Goal: Communication & Community: Answer question/provide support

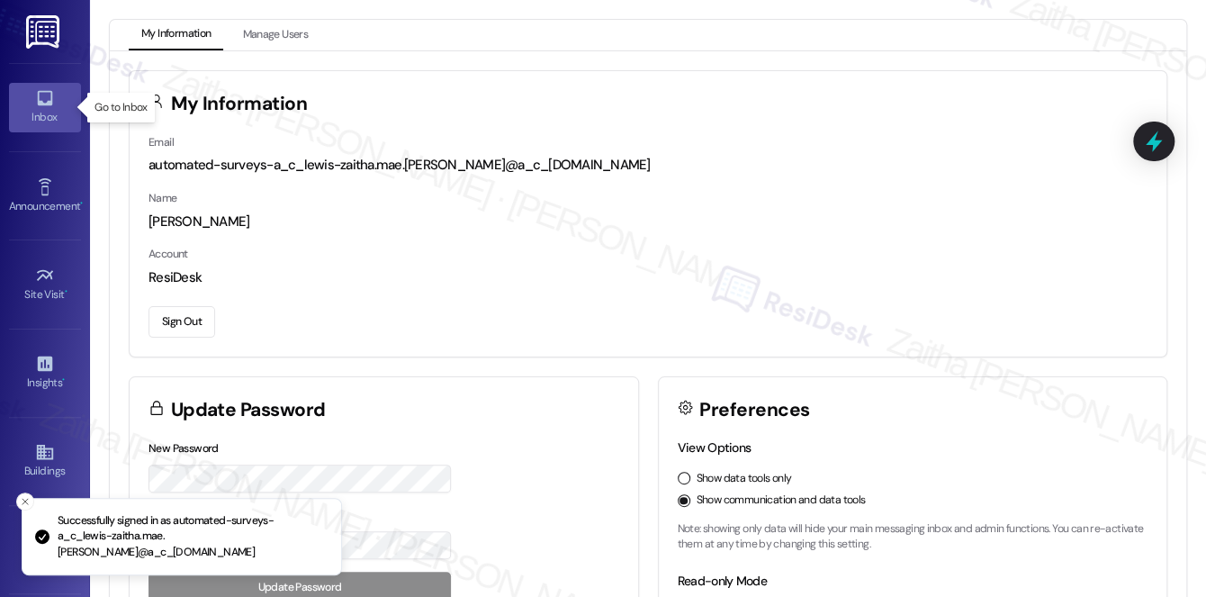
click at [43, 115] on div "Inbox" at bounding box center [45, 117] width 90 height 18
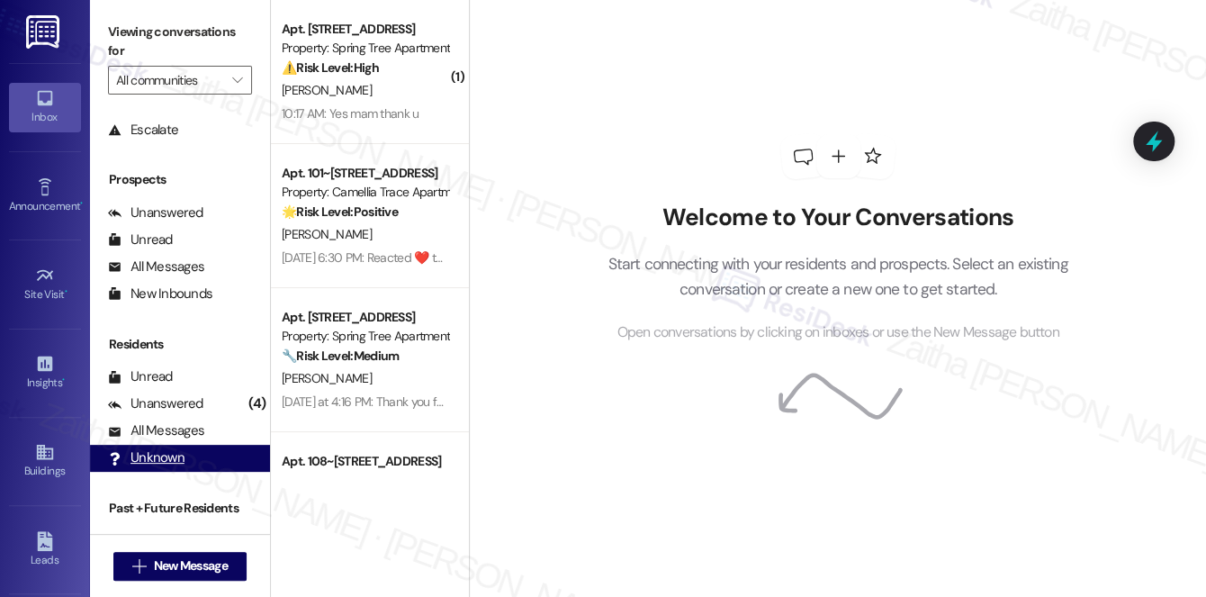
scroll to position [214, 0]
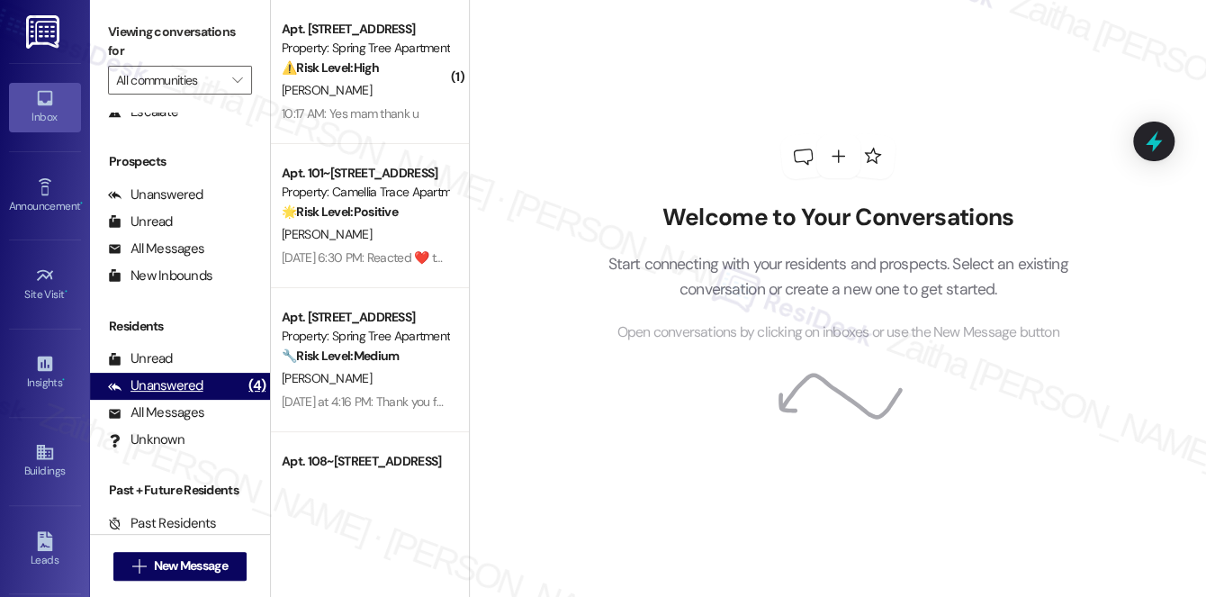
click at [158, 378] on div "Unanswered" at bounding box center [155, 385] width 95 height 19
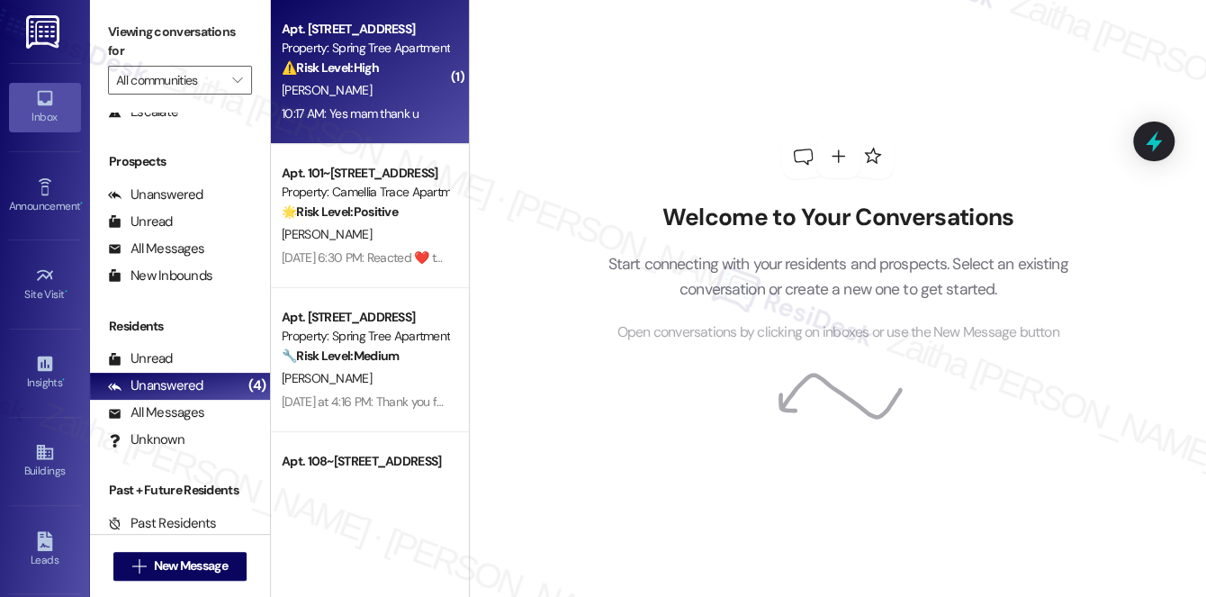
click at [392, 99] on div "[PERSON_NAME]" at bounding box center [365, 90] width 170 height 22
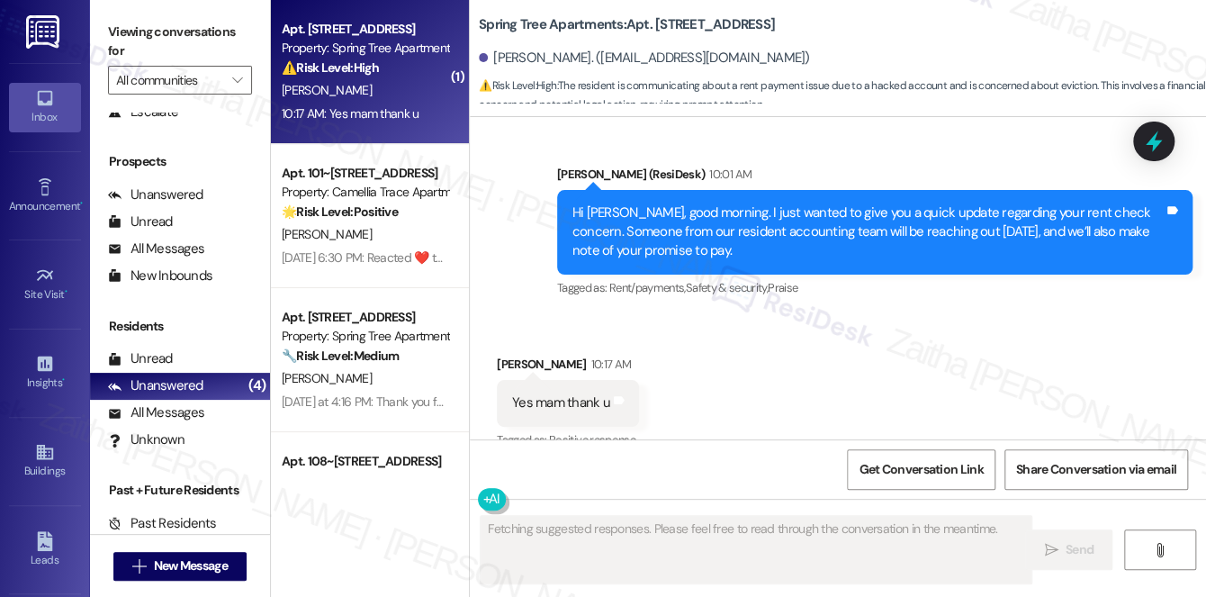
scroll to position [1492, 0]
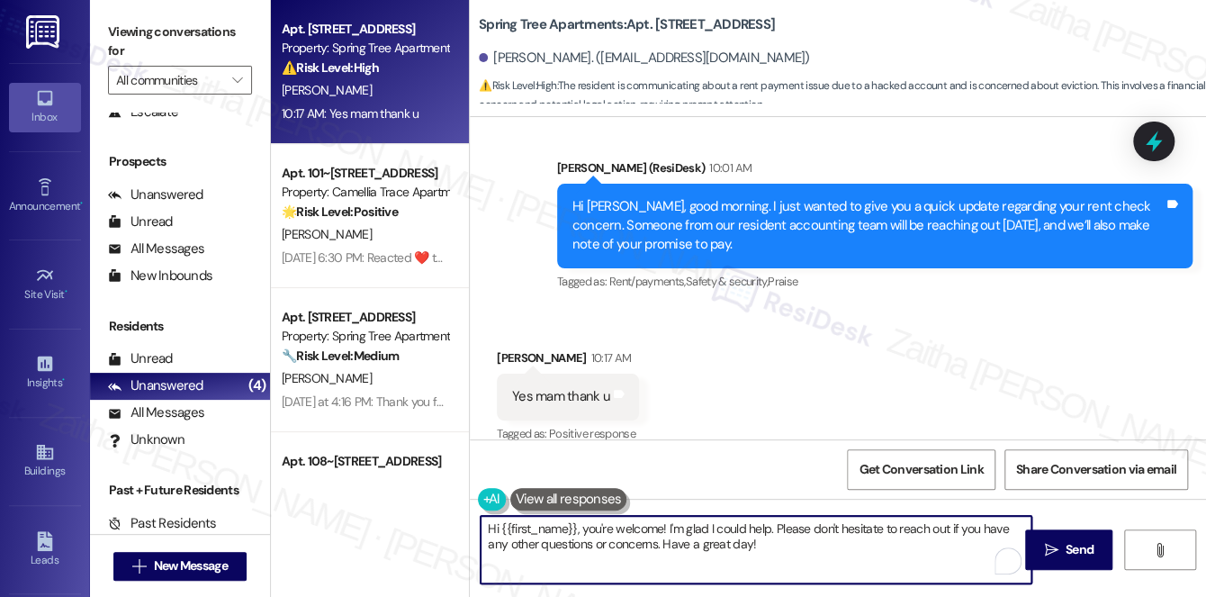
drag, startPoint x: 587, startPoint y: 527, endPoint x: 481, endPoint y: 524, distance: 106.3
click at [481, 524] on textarea "Hi {{first_name}}, you're welcome! I'm glad I could help. Please don't hesitate…" at bounding box center [756, 549] width 551 height 67
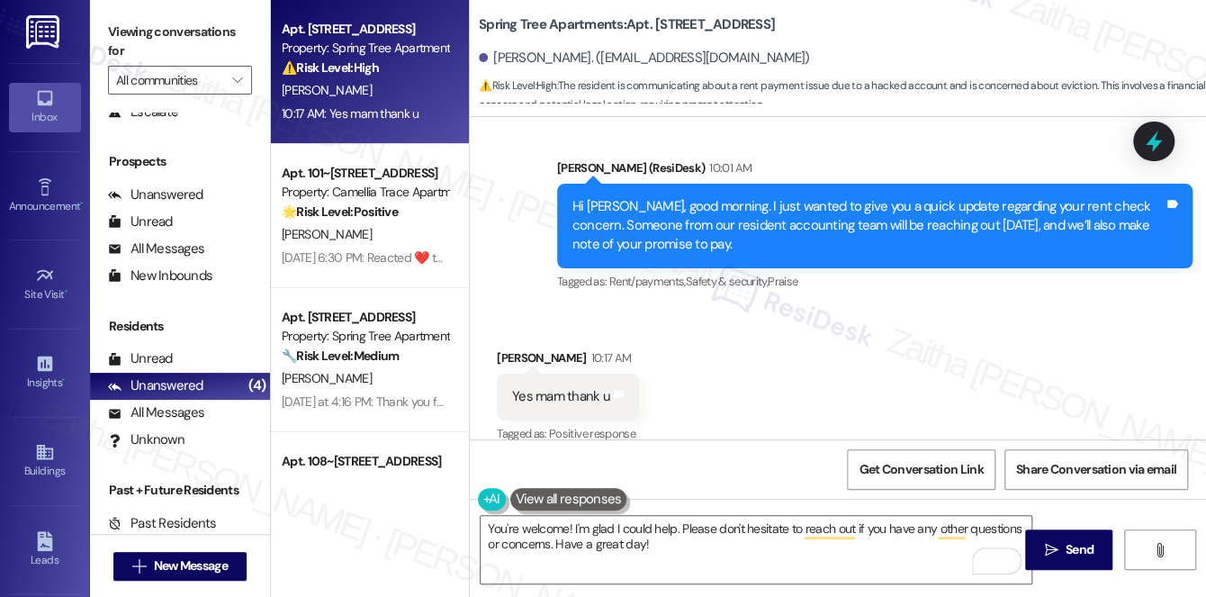
click at [508, 348] on div "[PERSON_NAME] 10:17 AM" at bounding box center [568, 360] width 142 height 25
copy div "[PERSON_NAME]"
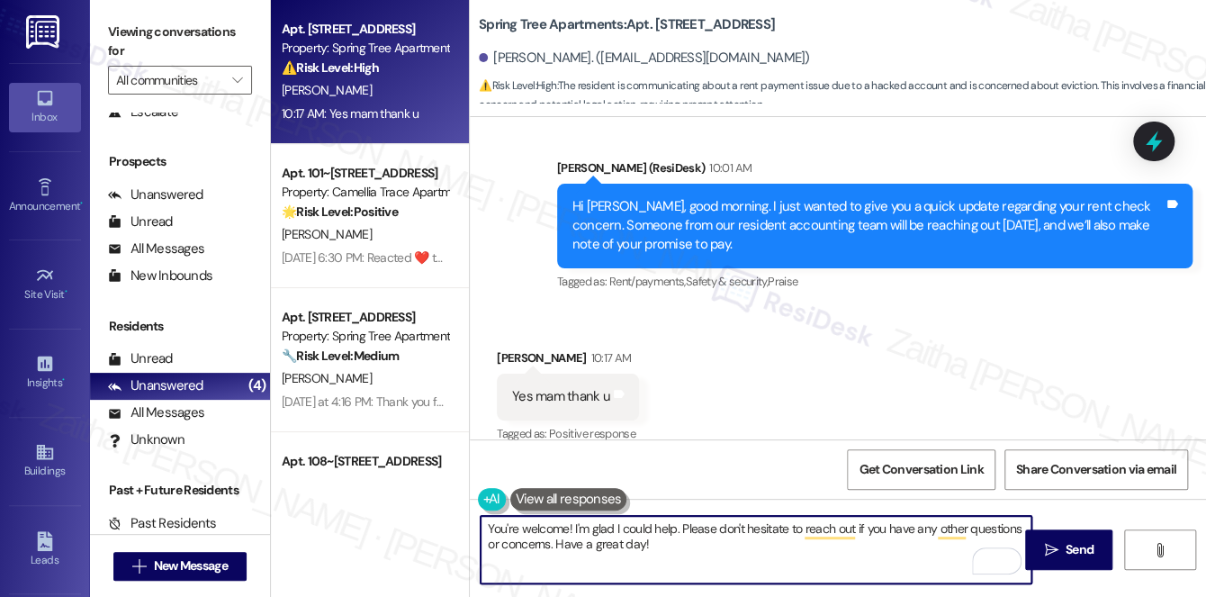
click at [569, 526] on textarea "You're welcome! I'm glad I could help. Please don't hesitate to reach out if yo…" at bounding box center [756, 549] width 551 height 67
paste textarea "[PERSON_NAME]"
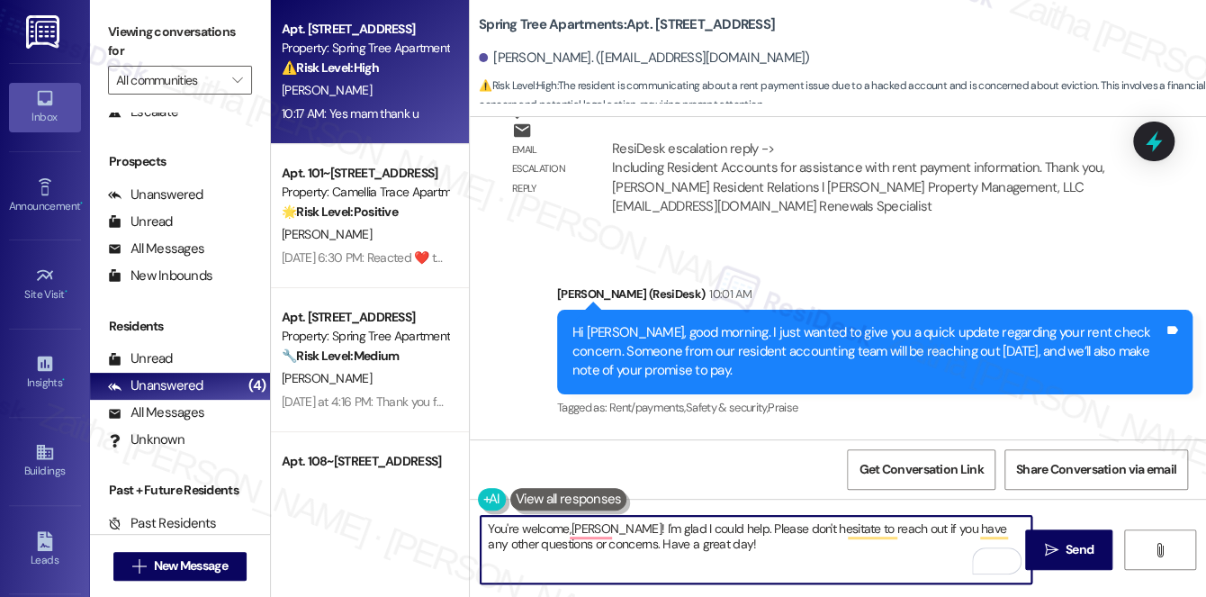
scroll to position [1329, 0]
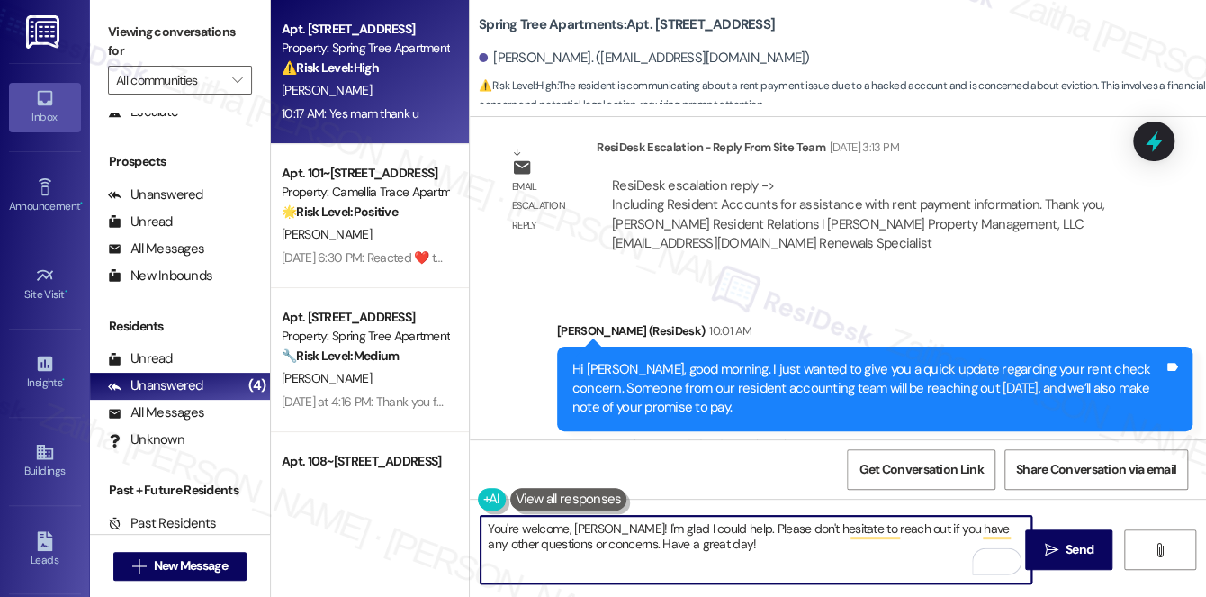
drag, startPoint x: 698, startPoint y: 521, endPoint x: 743, endPoint y: 543, distance: 49.9
click at [743, 543] on textarea "You're welcome, [PERSON_NAME]! I'm glad I could help. Please don't hesitate to …" at bounding box center [756, 549] width 551 height 67
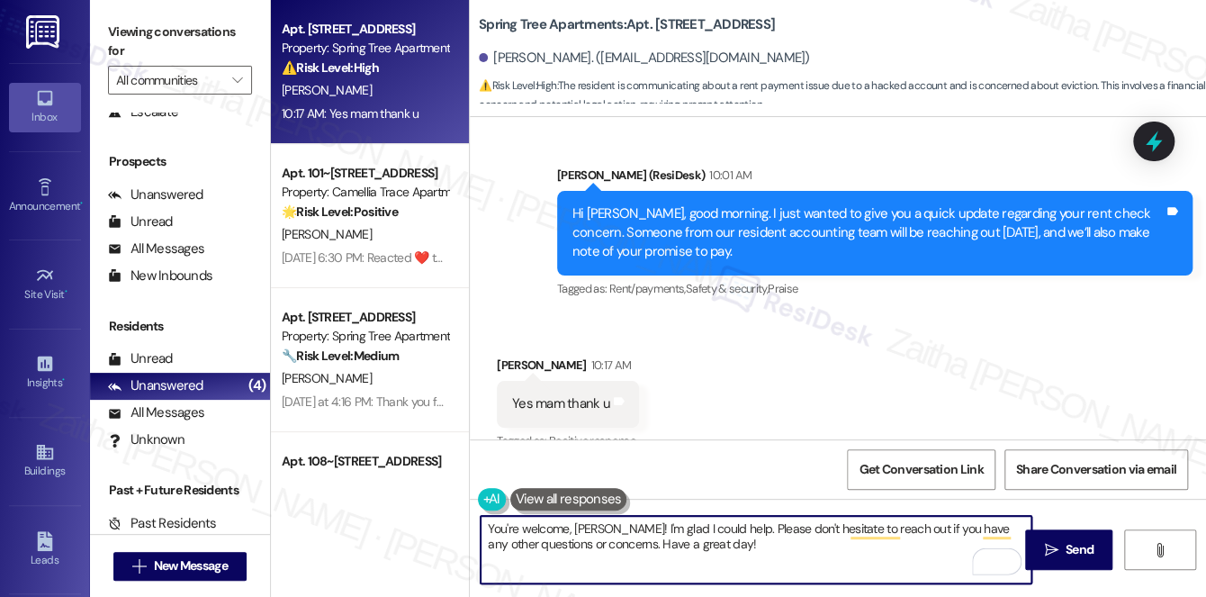
scroll to position [1493, 0]
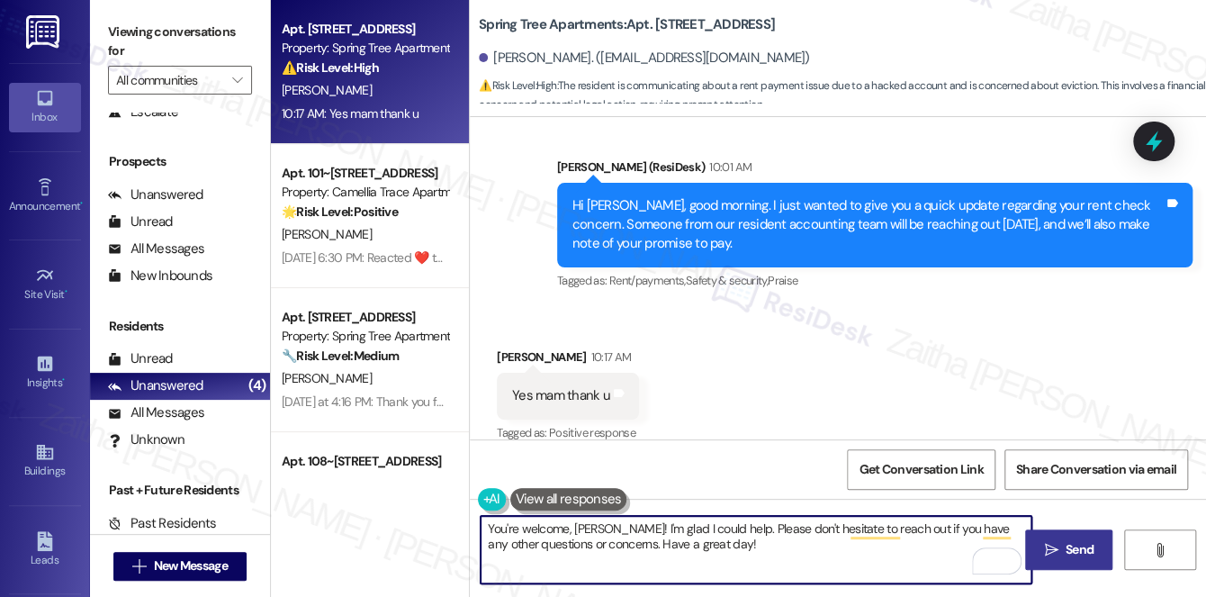
type textarea "You're welcome, [PERSON_NAME]! I'm glad I could help. Please don't hesitate to …"
click at [1090, 547] on span "Send" at bounding box center [1080, 549] width 28 height 19
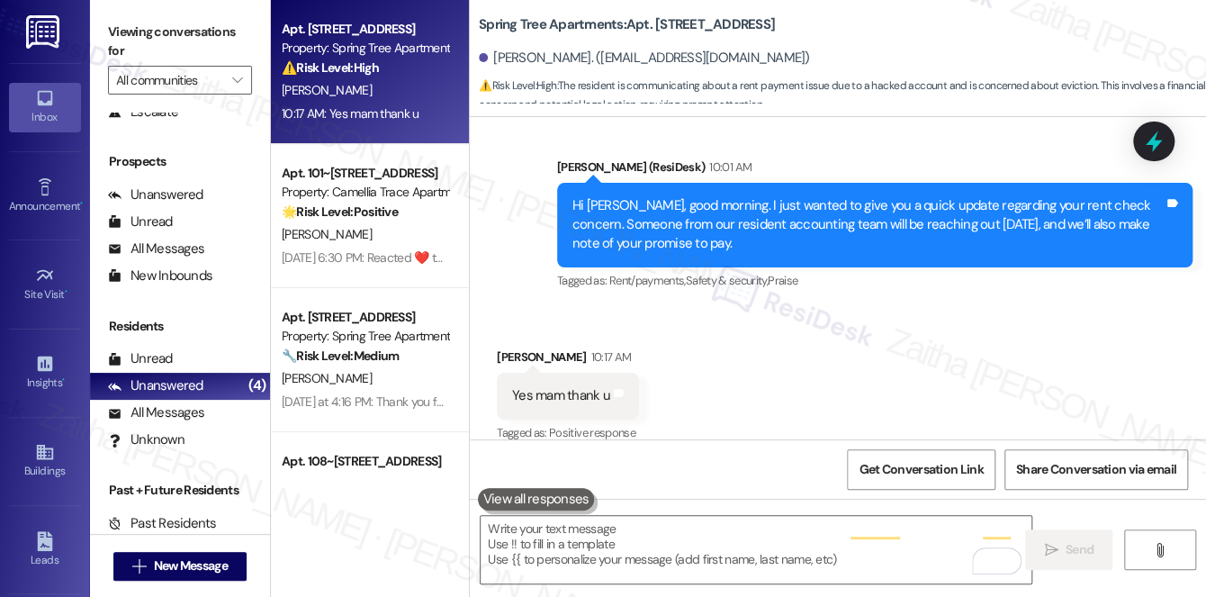
scroll to position [1492, 0]
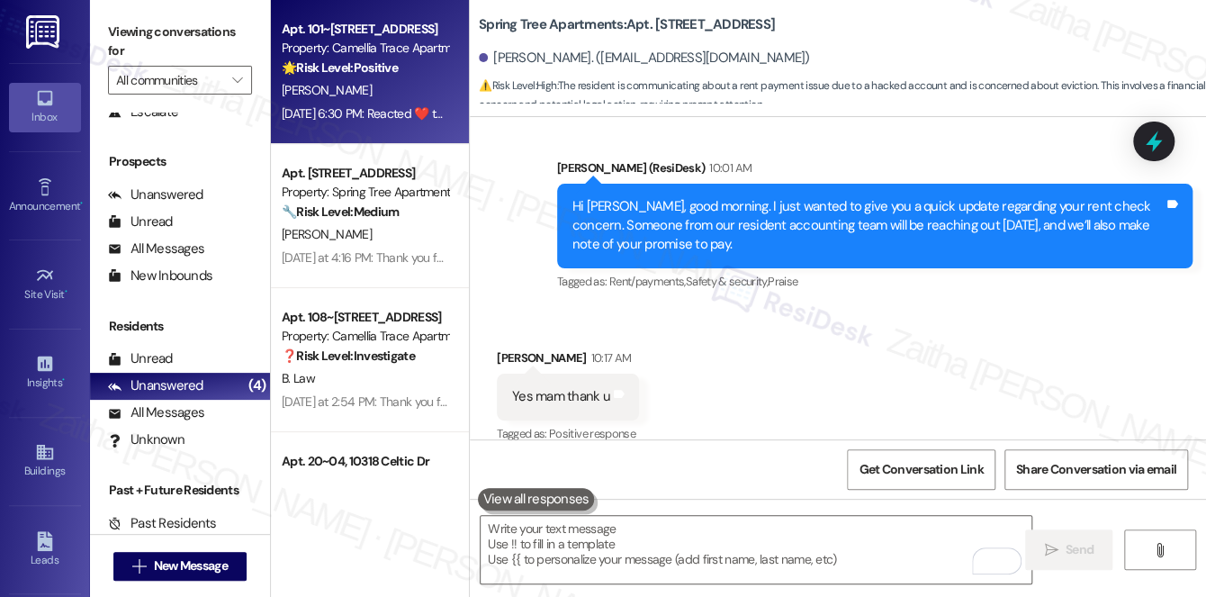
click at [418, 66] on div "🌟 Risk Level: Positive The resident is expressing positive sentiment and gratit…" at bounding box center [365, 67] width 166 height 19
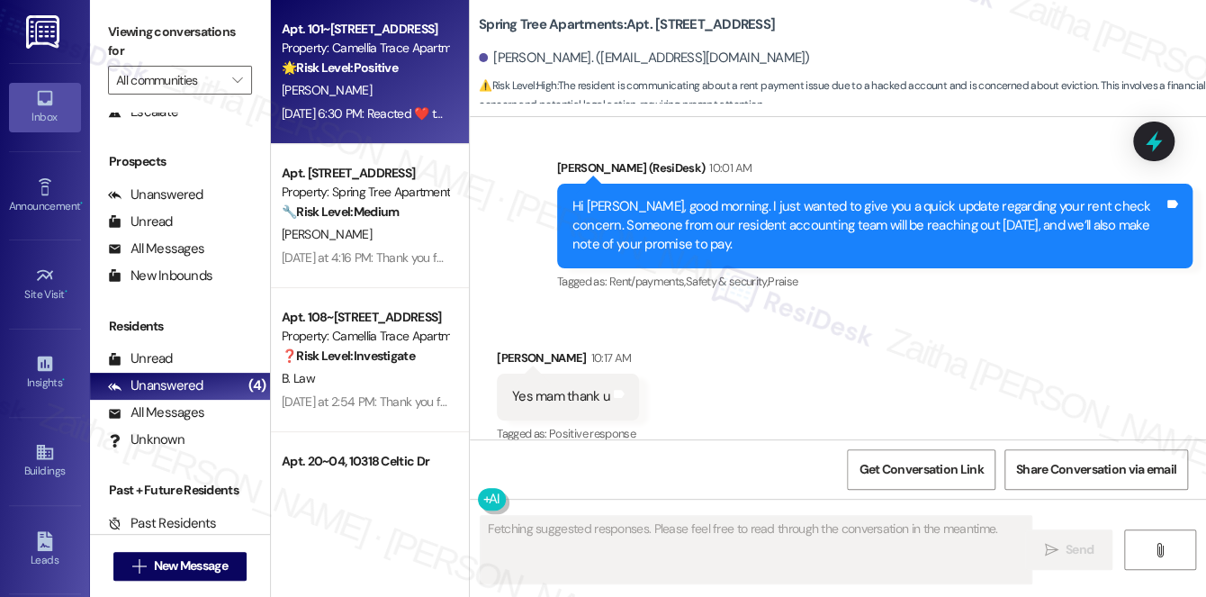
scroll to position [1753, 0]
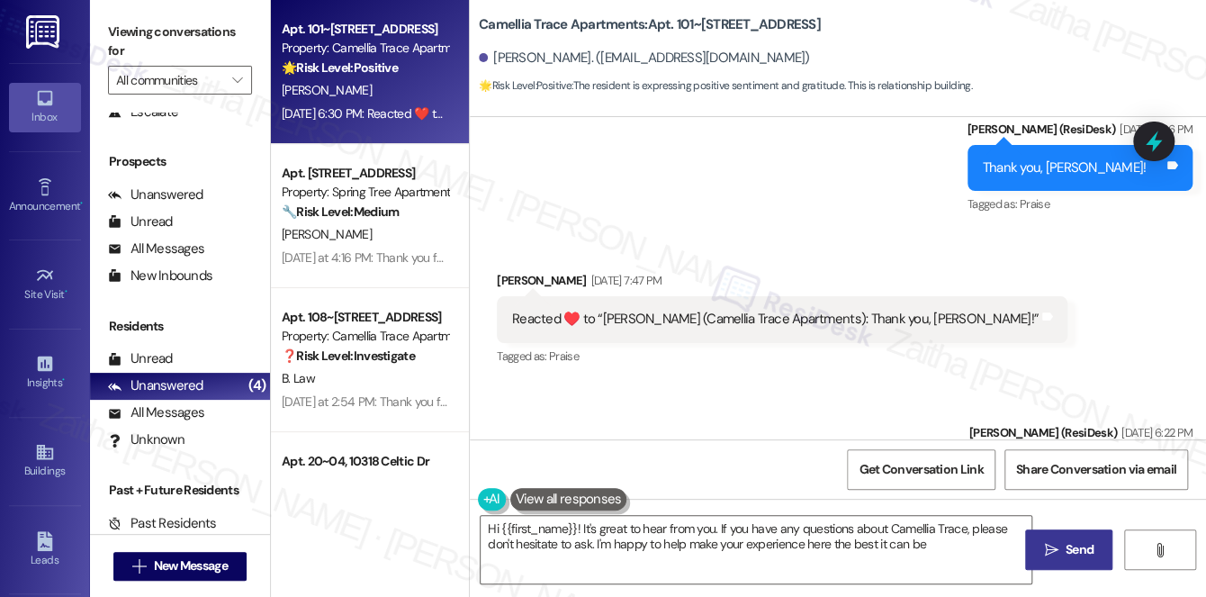
type textarea "Hi {{first_name}}! It's great to hear from you. If you have any questions about…"
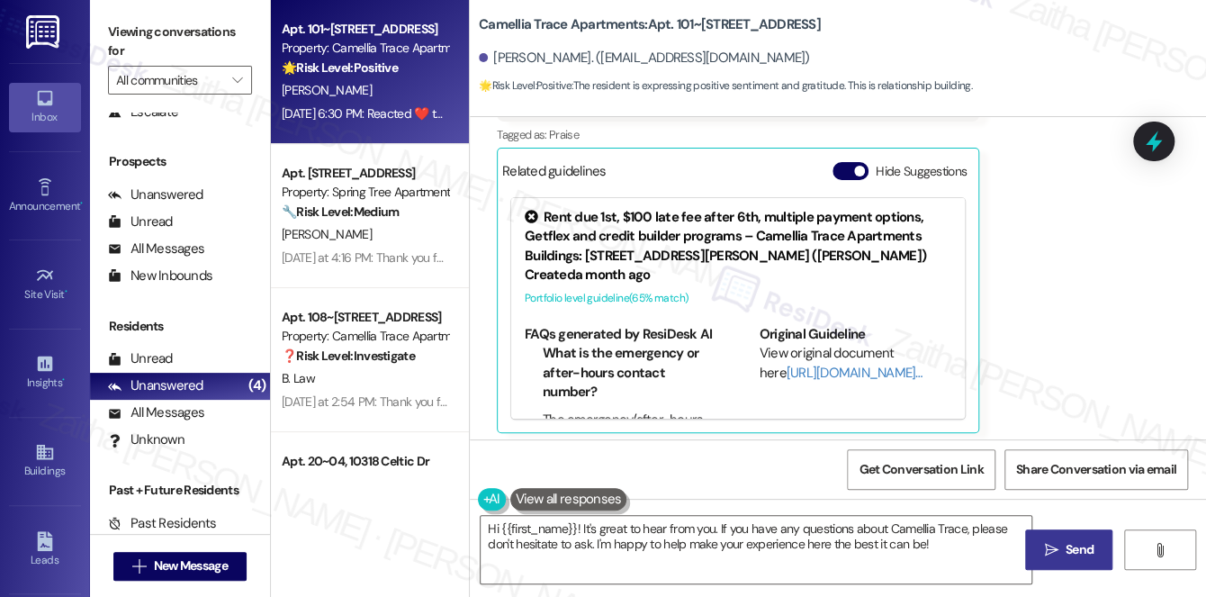
scroll to position [1849, 0]
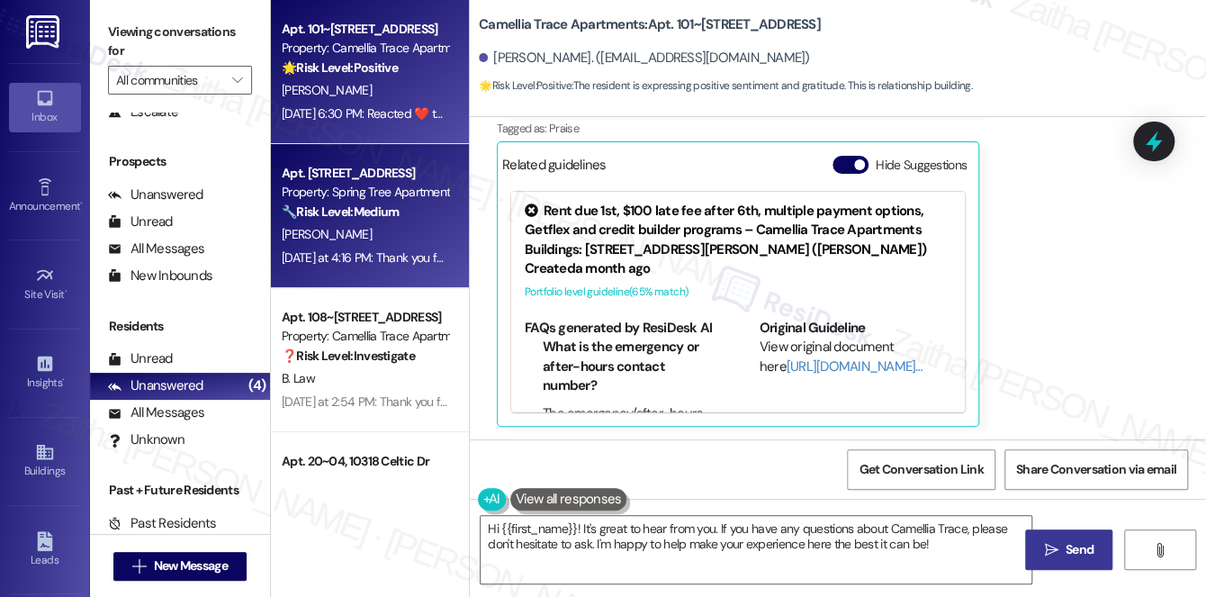
click at [398, 247] on div "[DATE] at 4:16 PM: Thank you for your message. Our offices are currently closed…" at bounding box center [365, 258] width 170 height 22
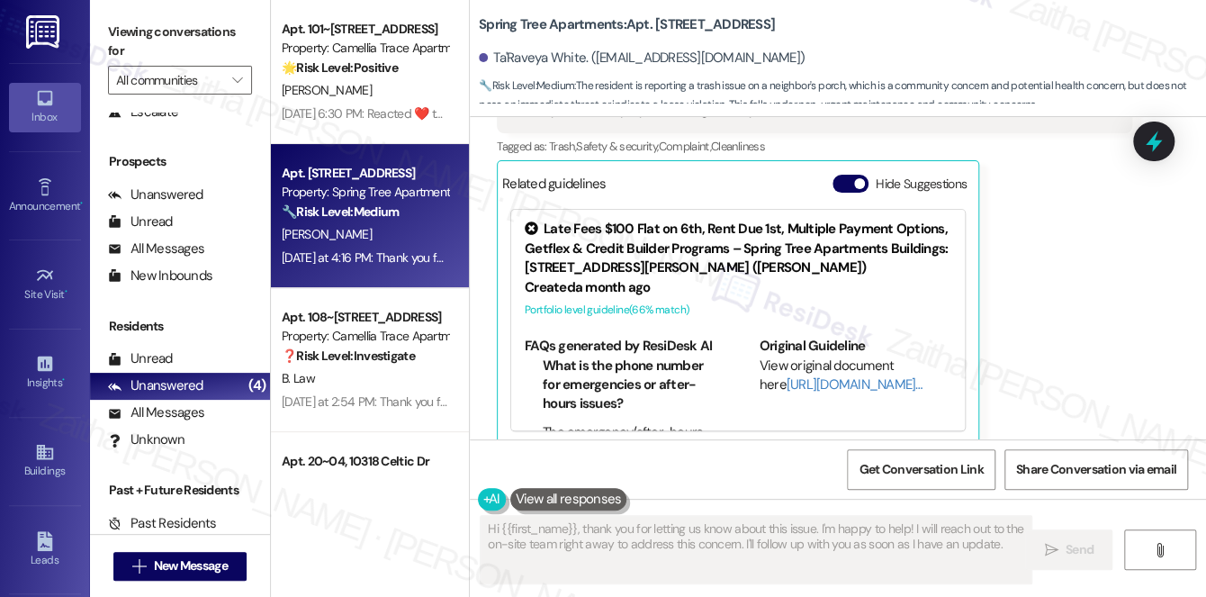
scroll to position [832, 0]
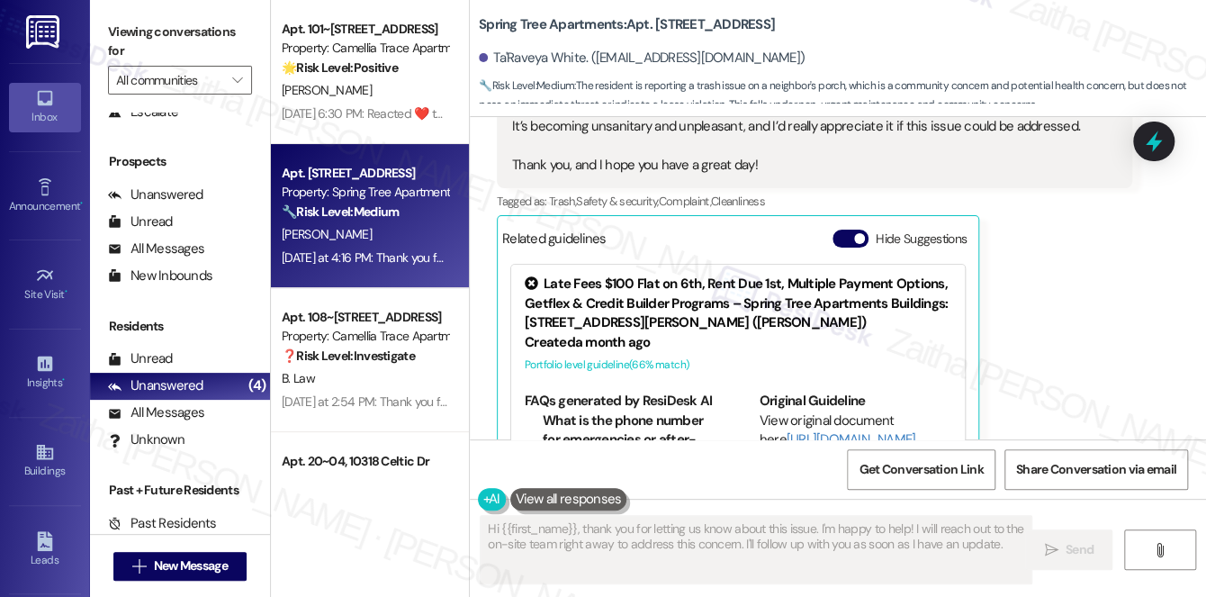
drag, startPoint x: 897, startPoint y: 281, endPoint x: 842, endPoint y: 247, distance: 64.7
click at [842, 247] on div "Hide Suggestions" at bounding box center [902, 238] width 141 height 19
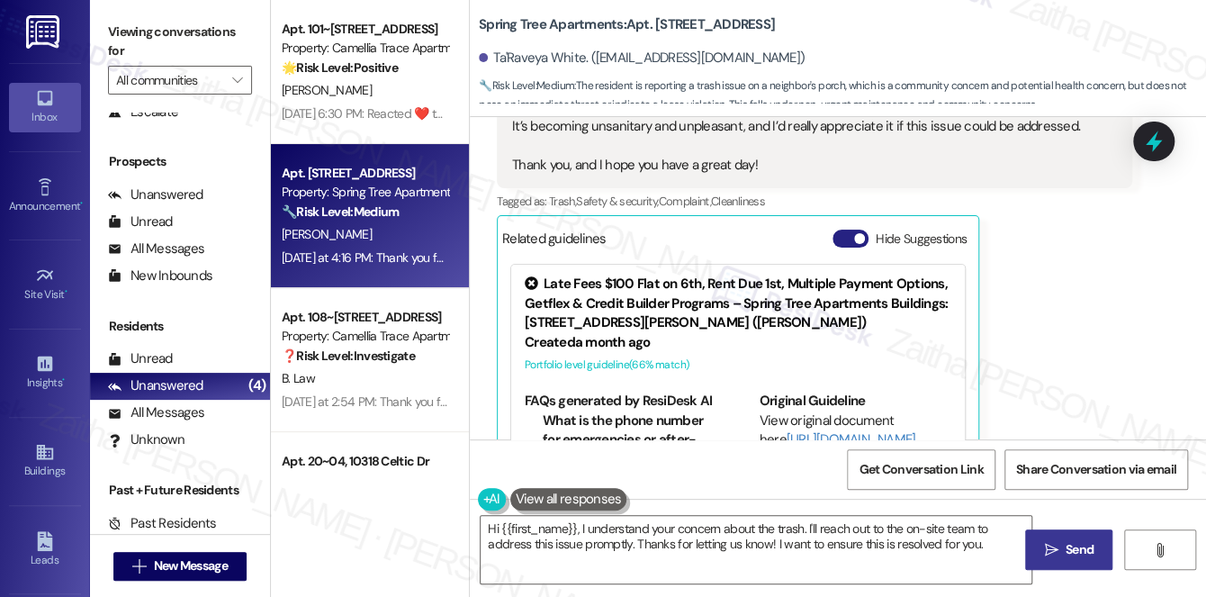
click at [840, 239] on button "Hide Suggestions" at bounding box center [850, 238] width 36 height 18
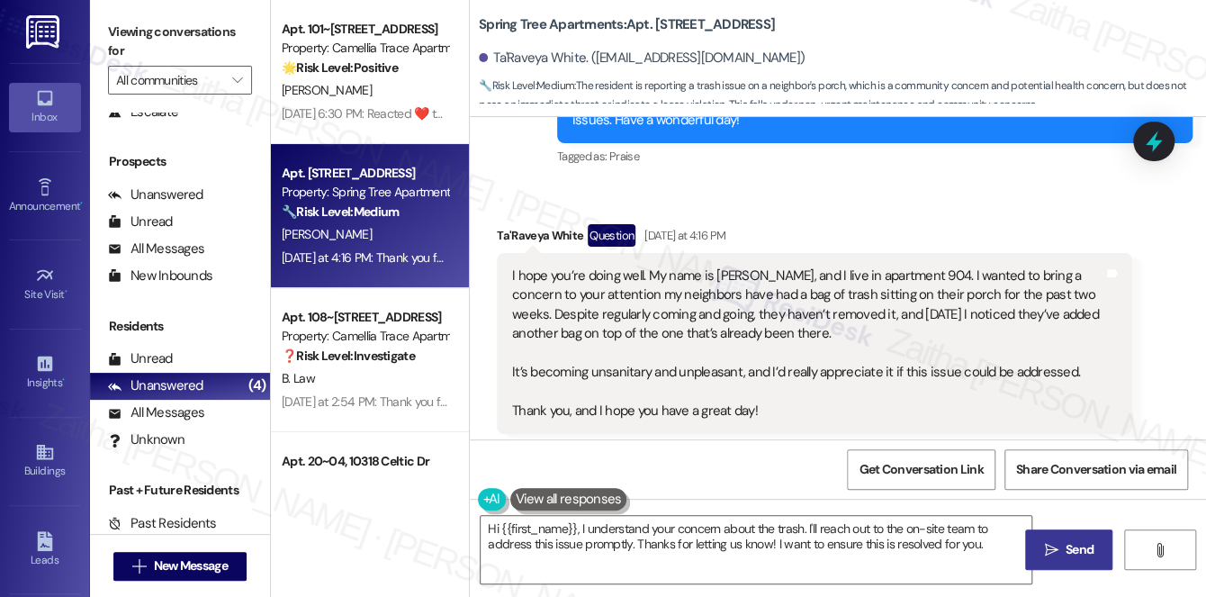
scroll to position [669, 0]
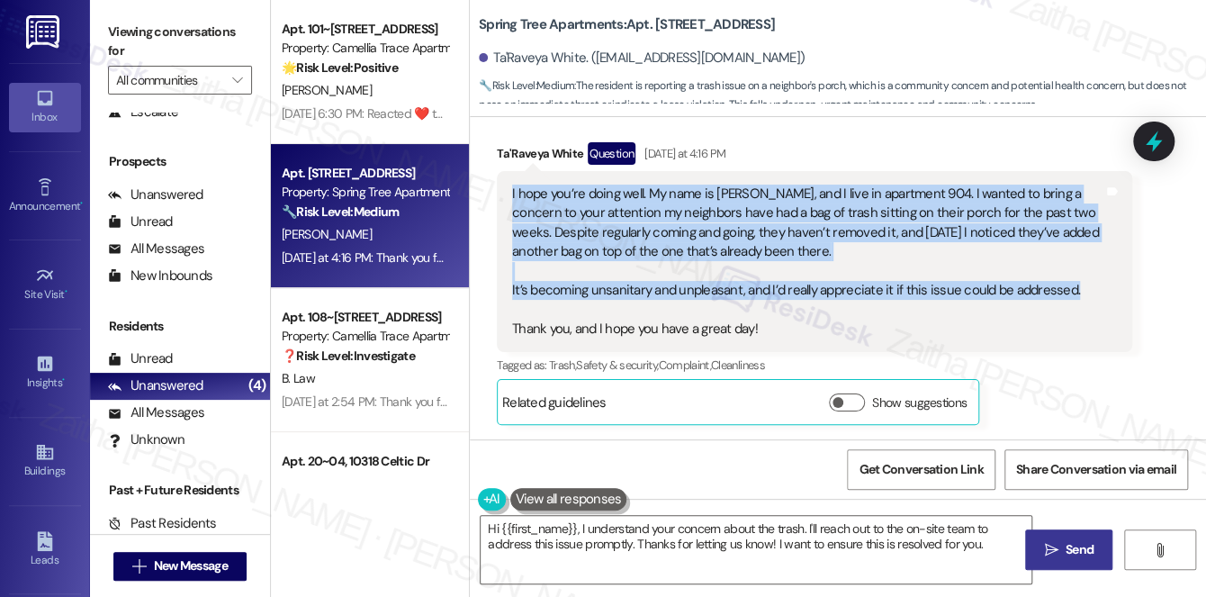
drag, startPoint x: 507, startPoint y: 190, endPoint x: 1073, endPoint y: 286, distance: 574.2
click at [1073, 286] on div "I hope you’re doing well. My name is [PERSON_NAME], and I live in apartment 904…" at bounding box center [814, 261] width 635 height 181
copy div "I hope you’re doing well. My name is [PERSON_NAME], and I live in apartment 904…"
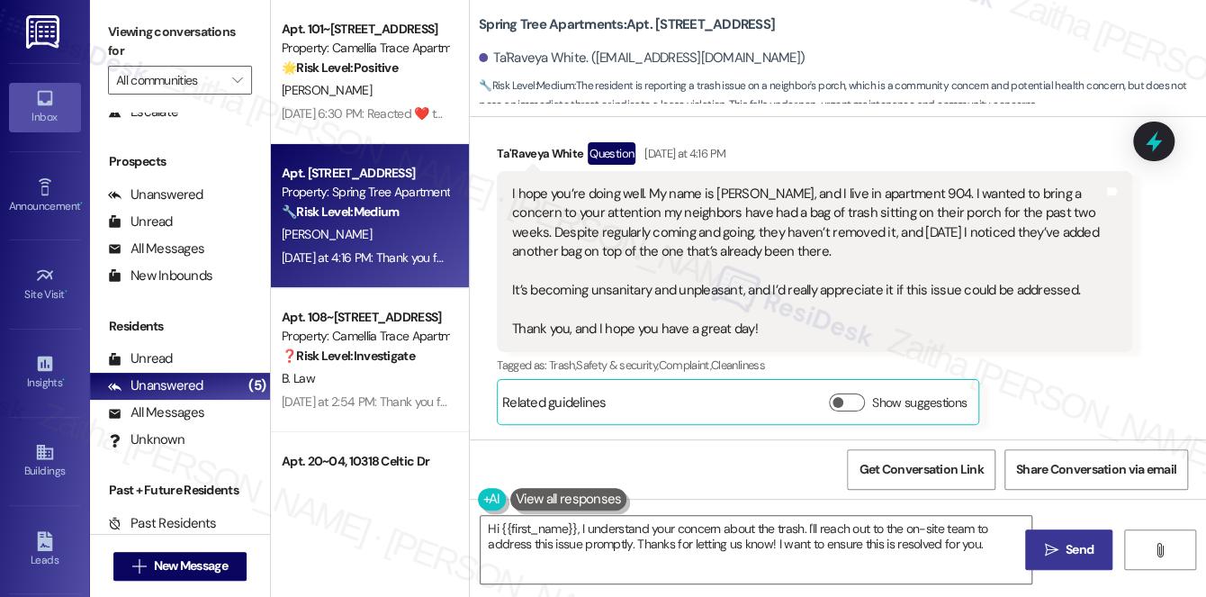
click at [959, 139] on div "Received via SMS Ta'Raveya White Question [DATE] at 4:16 PM I hope you’re doing…" at bounding box center [814, 284] width 662 height 310
click at [607, 540] on textarea "Hi {{first_name}}, I understand your concern about the trash. I'll reach out to…" at bounding box center [756, 549] width 551 height 67
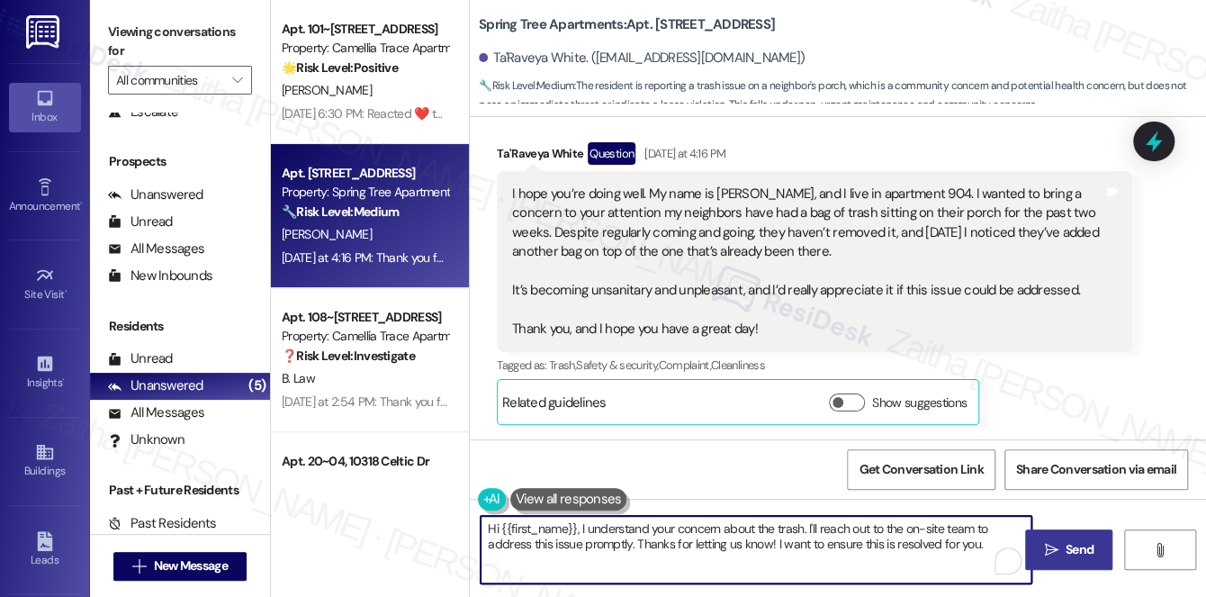
click at [607, 540] on textarea "Hi {{first_name}}, I understand your concern about the trash. I'll reach out to…" at bounding box center [756, 549] width 551 height 67
click at [552, 544] on textarea "Hi {{first_name}}, I understand your concern about the trash. I'll reach out to…" at bounding box center [756, 549] width 551 height 67
click at [508, 541] on textarea "Hi {{first_name}}, I understand your concern about the trash. I'll reach out to…" at bounding box center [756, 549] width 551 height 67
click at [513, 545] on textarea "Hi {{first_name}}, I understand your concern about the trash. I'll reach out to…" at bounding box center [756, 549] width 551 height 67
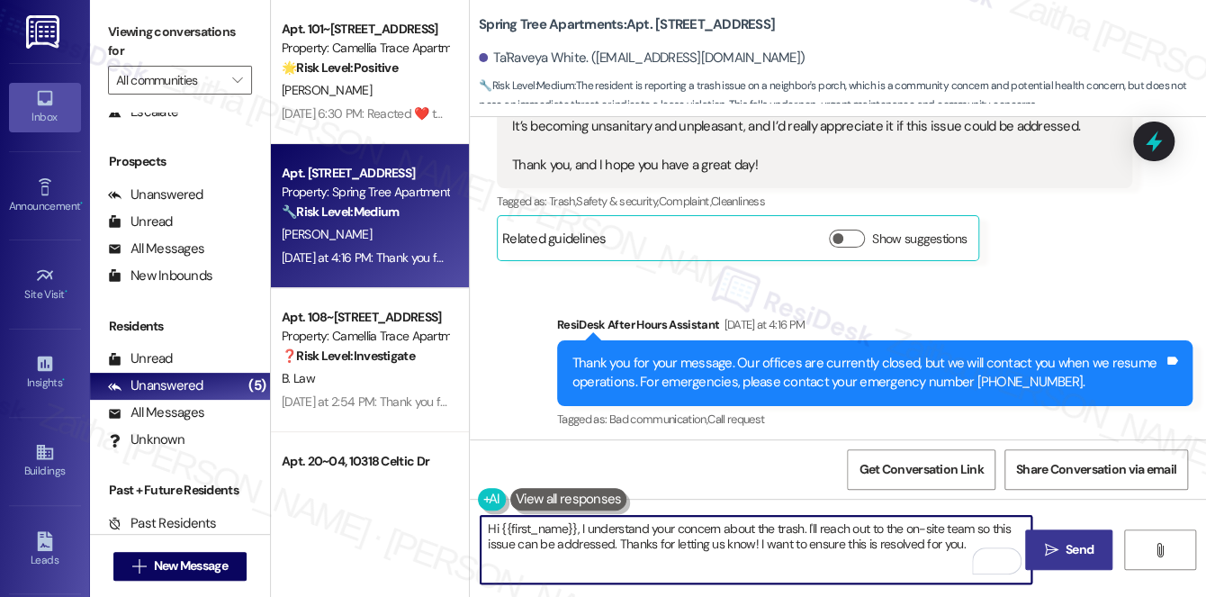
scroll to position [839, 0]
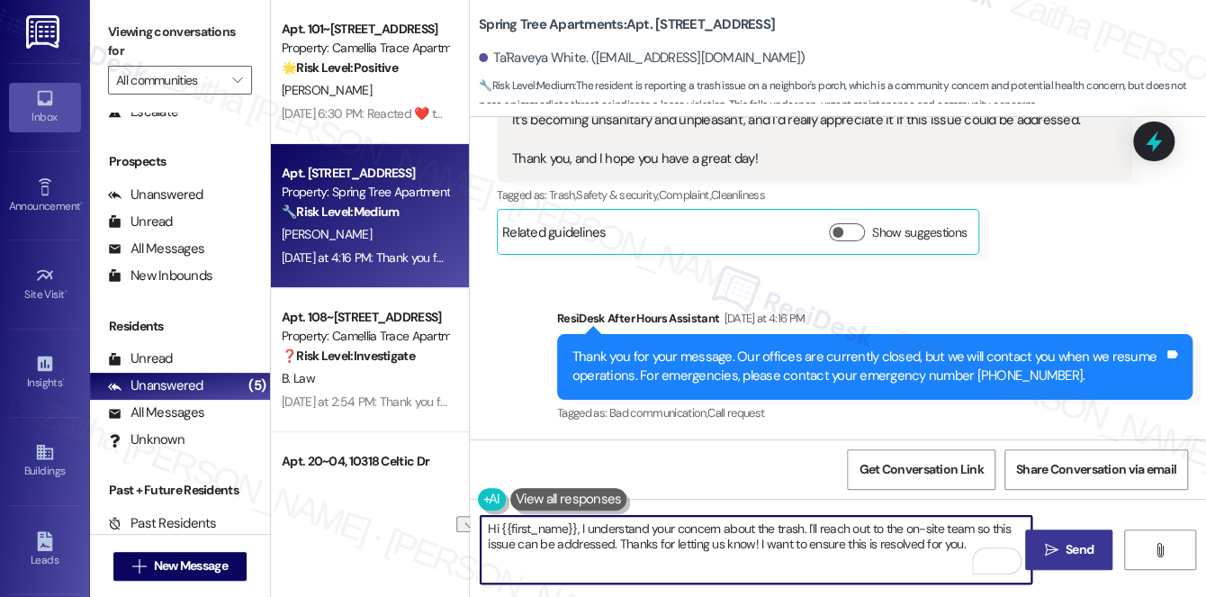
drag, startPoint x: 753, startPoint y: 541, endPoint x: 967, endPoint y: 544, distance: 213.3
click at [967, 544] on textarea "Hi {{first_name}}, I understand your concern about the trash. I'll reach out to…" at bounding box center [756, 549] width 551 height 67
type textarea "Hi {{first_name}}, I understand your concern about the trash. I'll reach out to…"
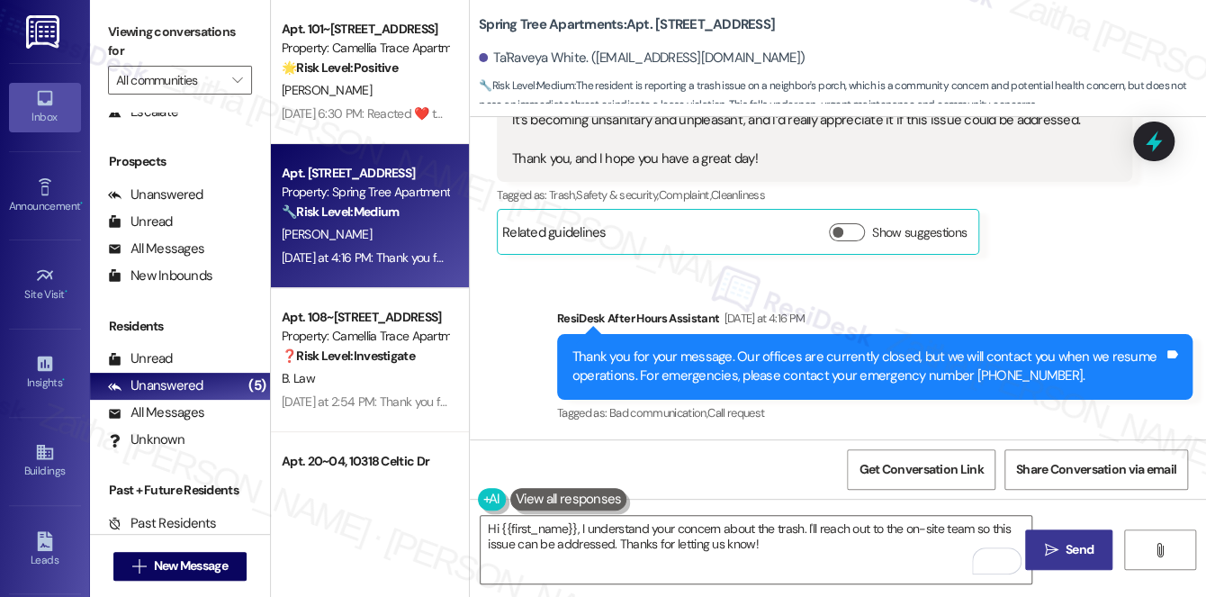
click at [1075, 549] on span "Send" at bounding box center [1080, 549] width 28 height 19
type textarea "Hi {{first_name}}, I understand your concern about the trash. I'll reach out to…"
click at [1146, 162] on div "Received via SMS Ta'Raveya White Question [DATE] at 4:16 PM I hope you’re doing…" at bounding box center [838, 100] width 736 height 337
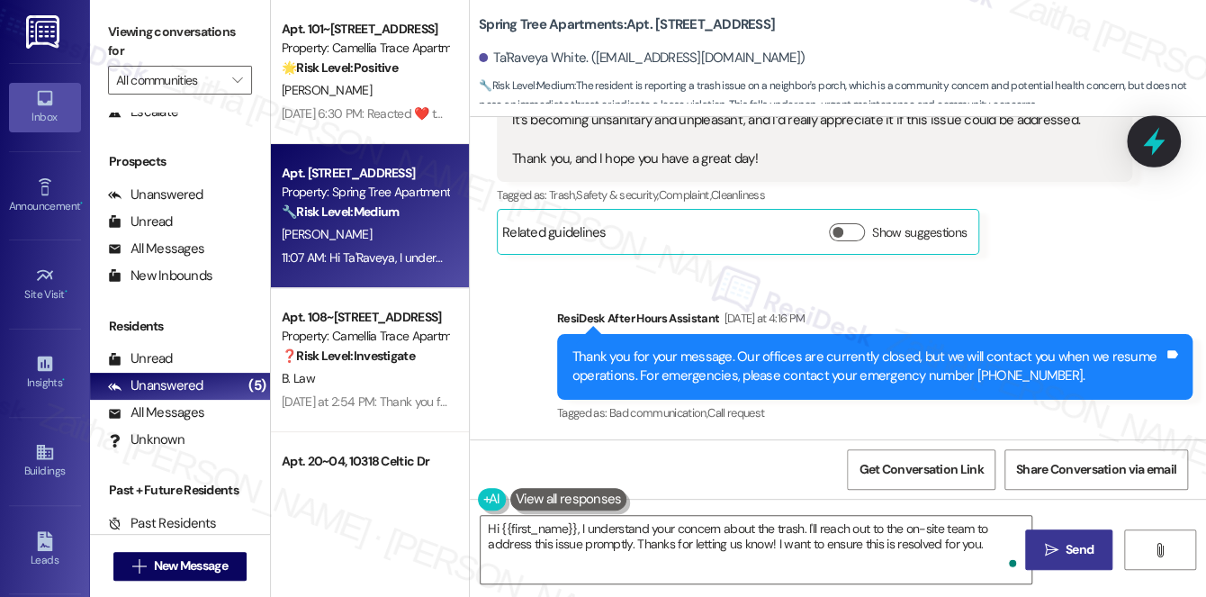
click at [1139, 136] on icon at bounding box center [1153, 141] width 31 height 31
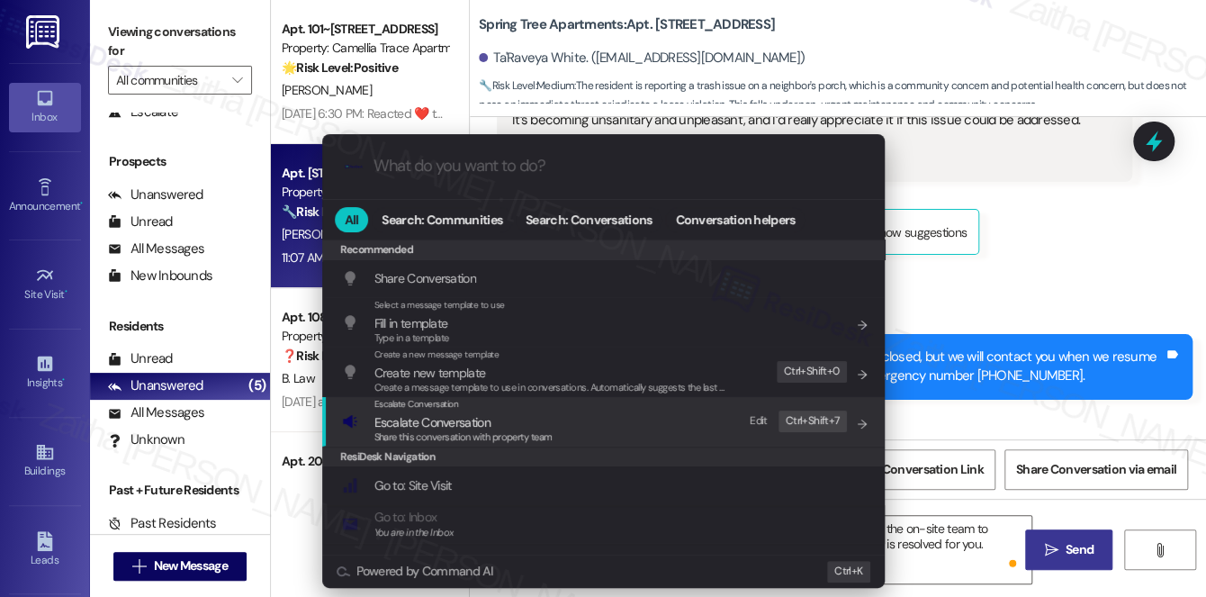
click at [405, 420] on span "Escalate Conversation" at bounding box center [432, 422] width 116 height 16
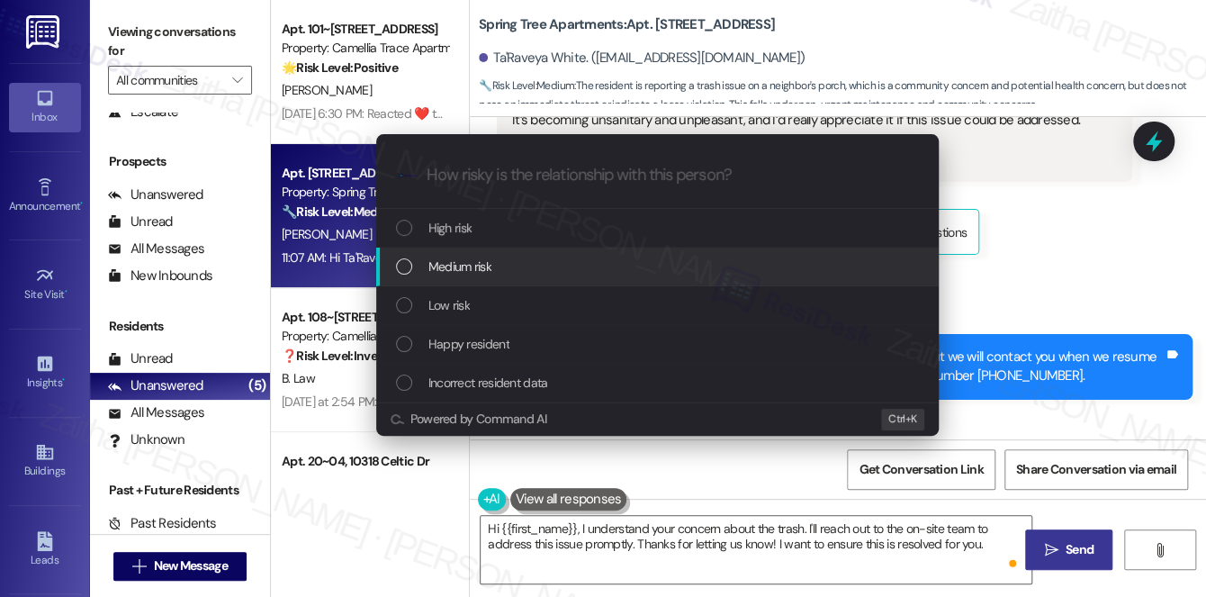
click at [448, 270] on span "Medium risk" at bounding box center [459, 266] width 63 height 20
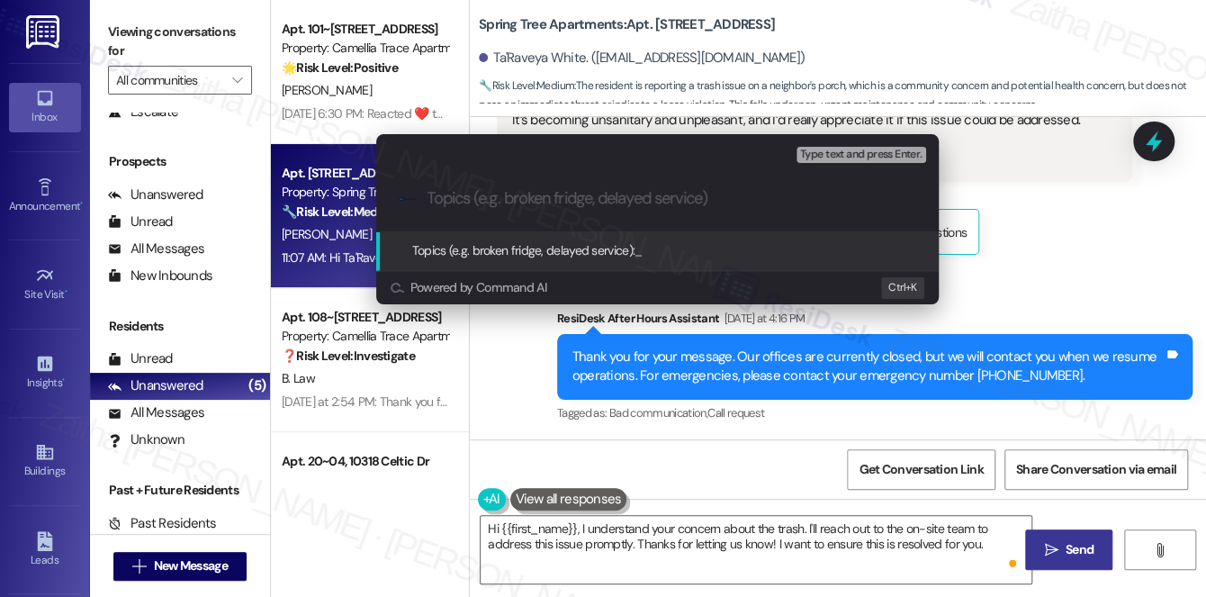
paste input "Trash on Neighbor’s Porch"
type input "Trash on Neighbor’s Porch"
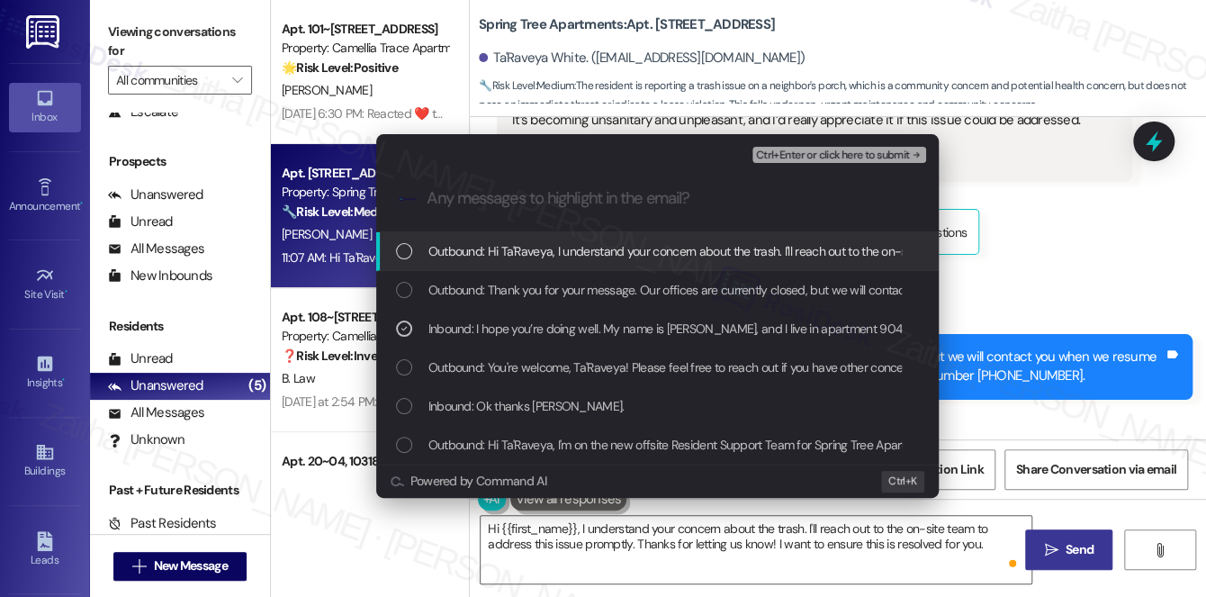
click at [852, 153] on span "Ctrl+Enter or click here to submit" at bounding box center [833, 155] width 154 height 13
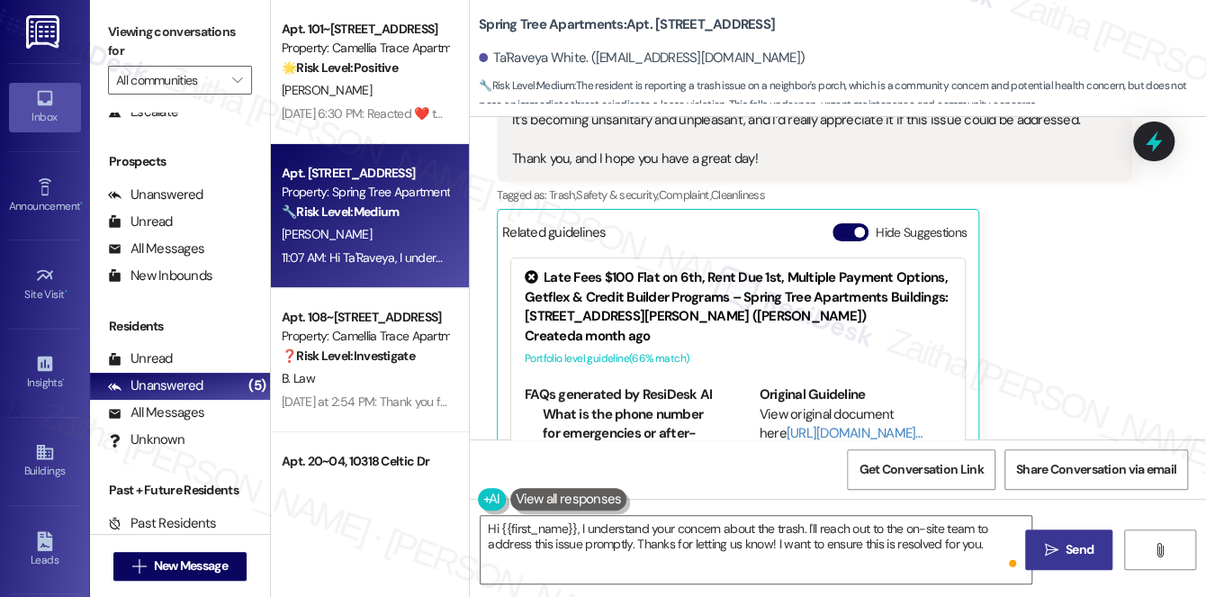
scroll to position [905, 0]
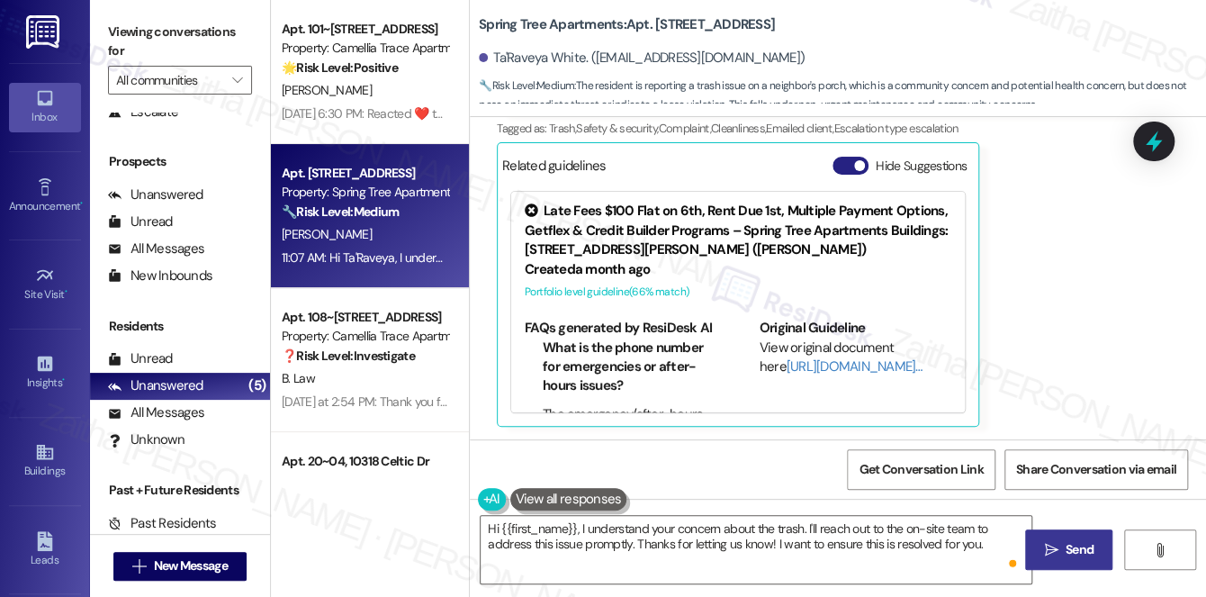
click at [833, 168] on button "Hide Suggestions" at bounding box center [850, 166] width 36 height 18
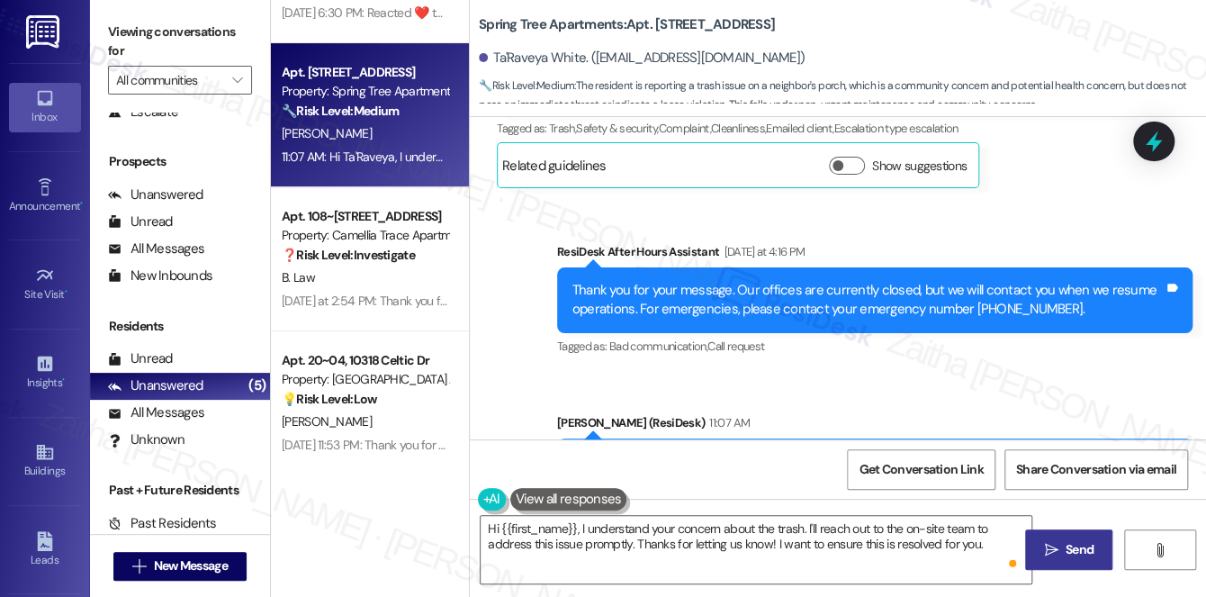
scroll to position [107, 0]
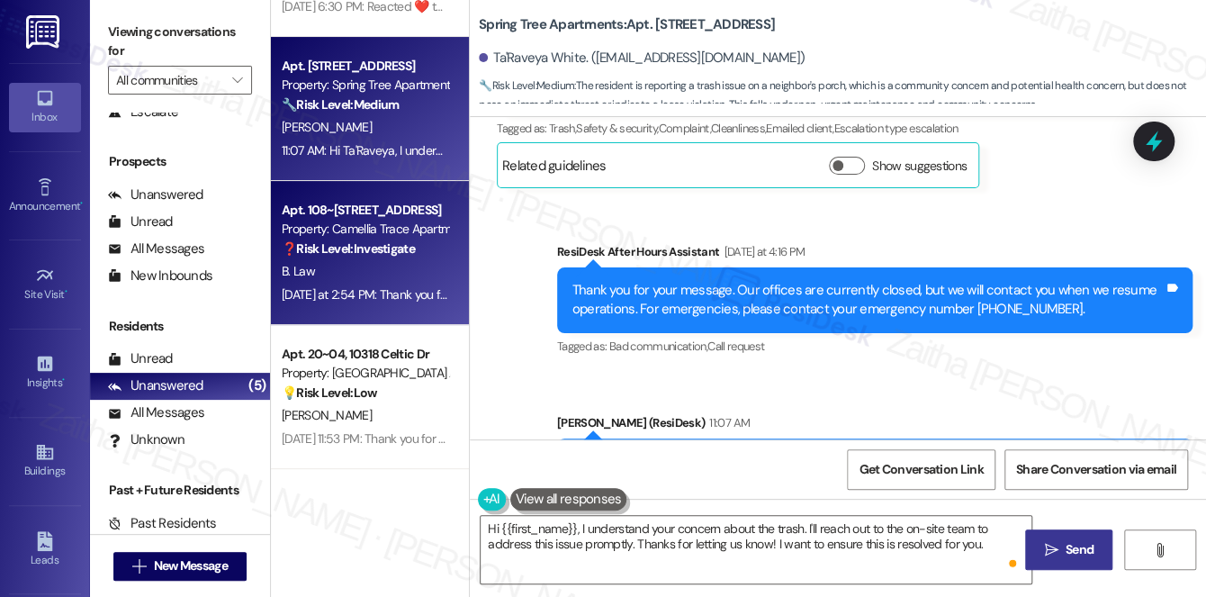
click at [376, 272] on div "B. Law" at bounding box center [365, 271] width 170 height 22
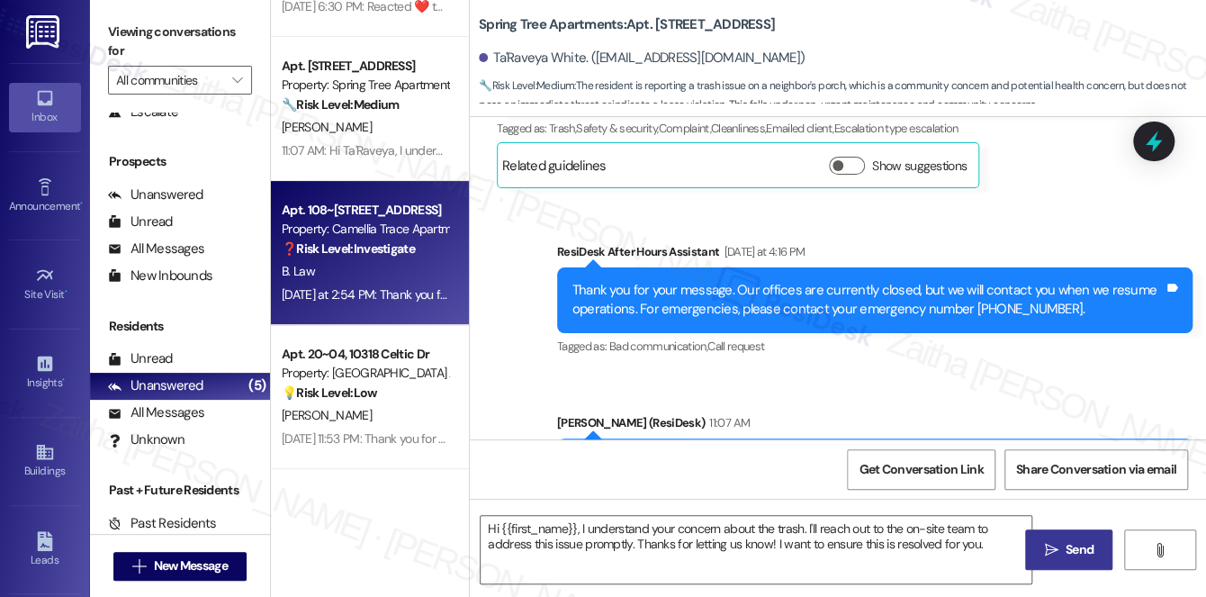
type textarea "Fetching suggested responses. Please feel free to read through the conversation…"
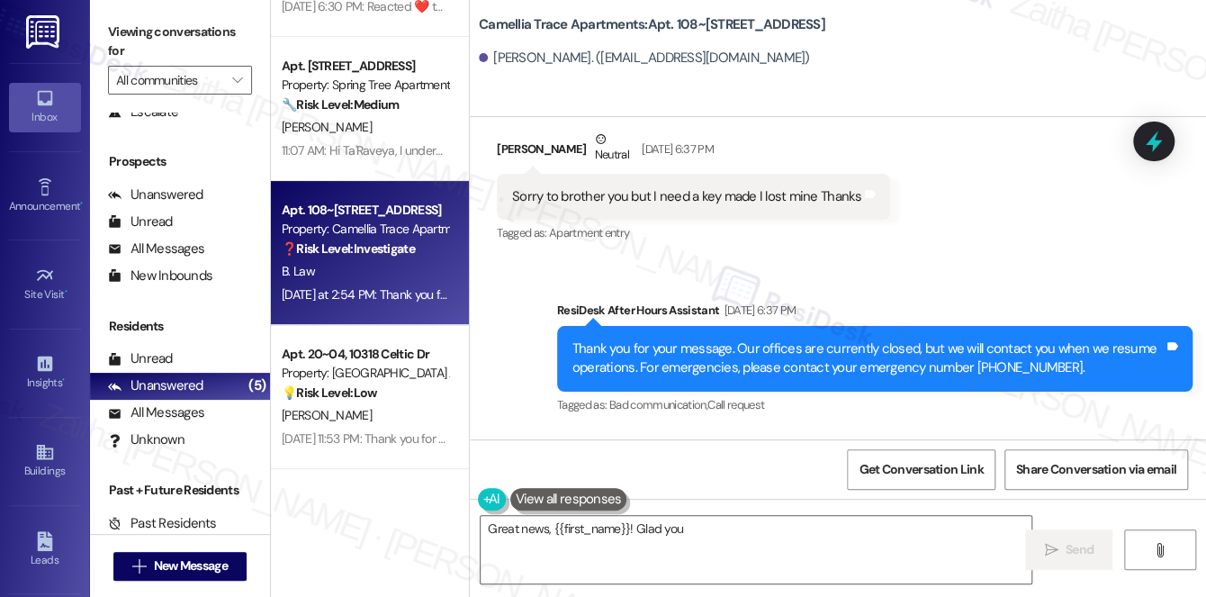
scroll to position [7230, 0]
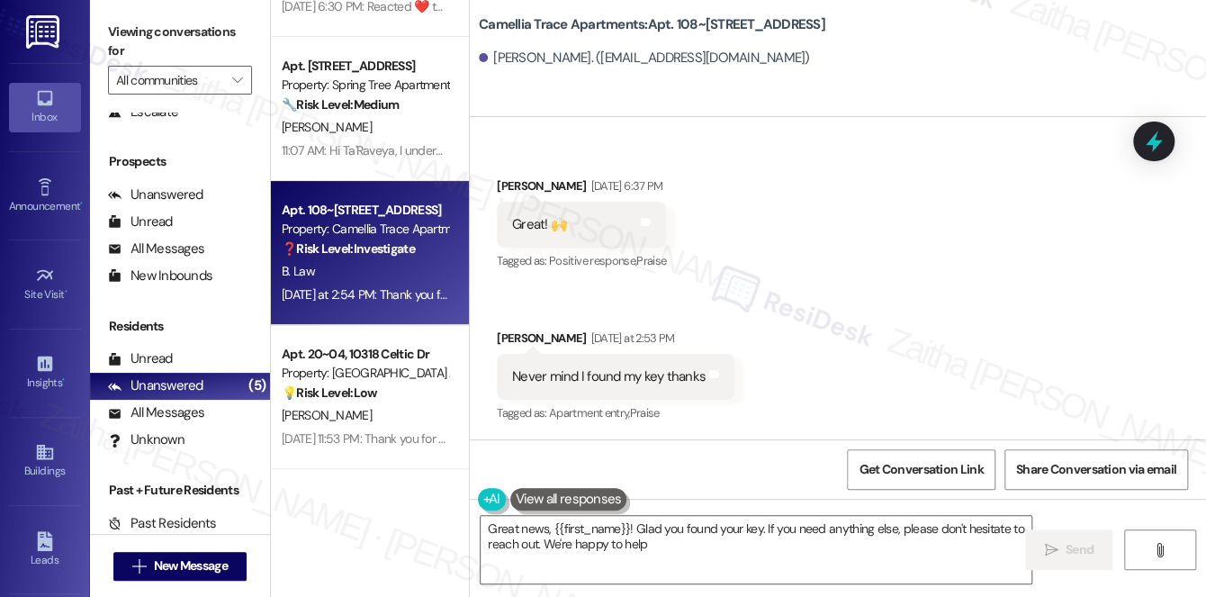
type textarea "Great news, {{first_name}}! Glad you found your key. If you need anything else,…"
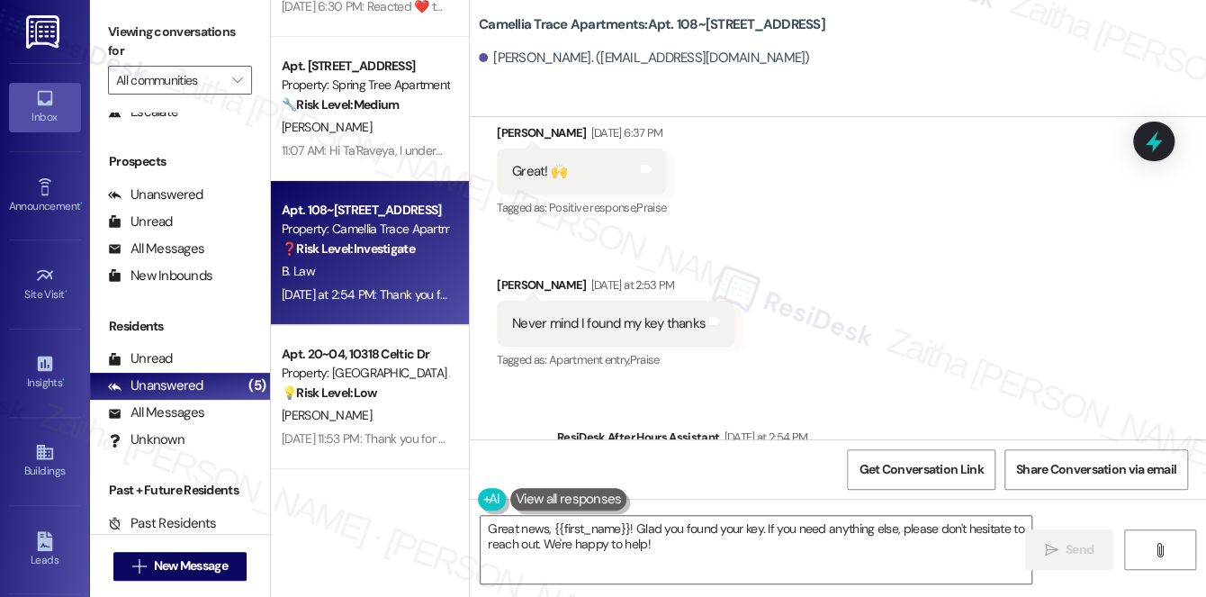
scroll to position [7312, 0]
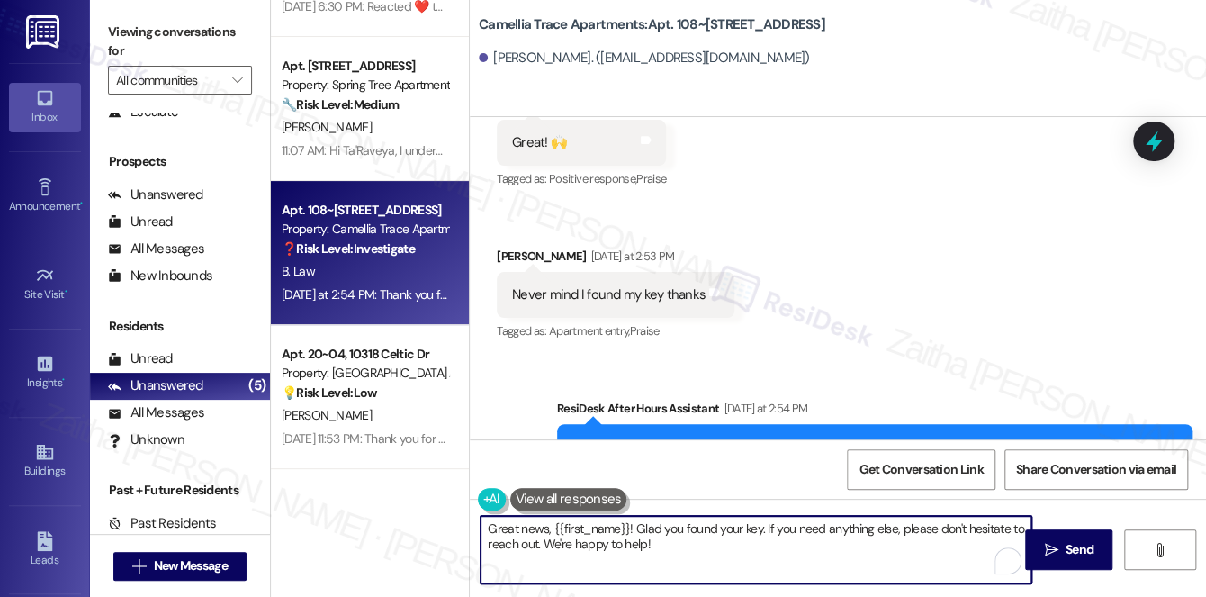
click at [683, 551] on textarea "Great news, {{first_name}}! Glad you found your key. If you need anything else,…" at bounding box center [756, 549] width 551 height 67
click at [1087, 553] on span "Send" at bounding box center [1080, 549] width 28 height 19
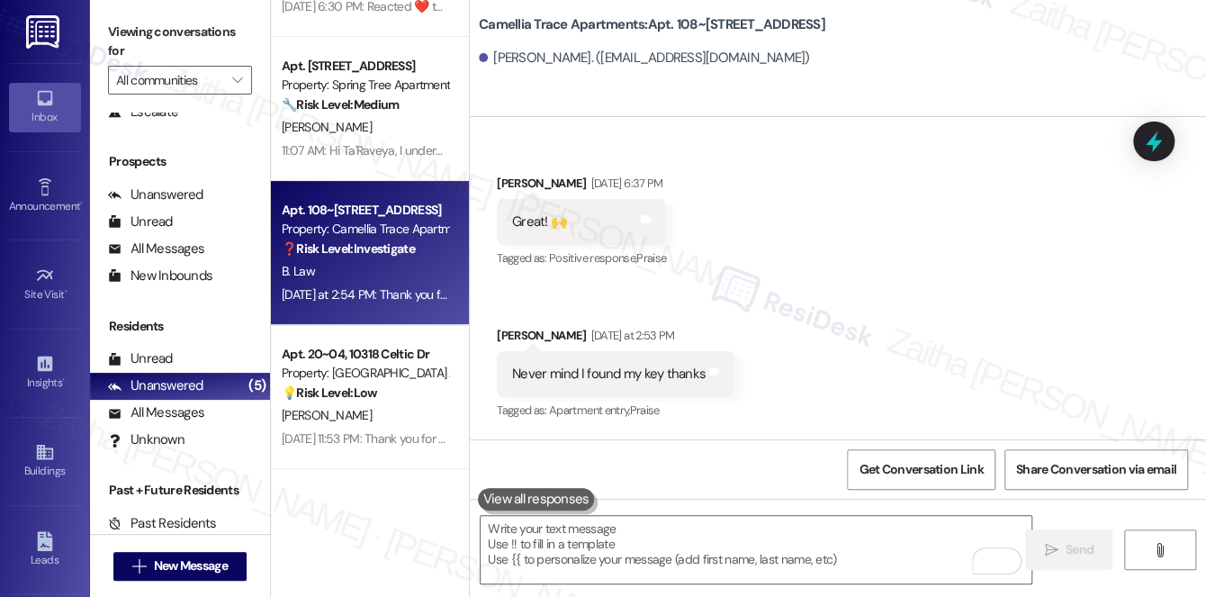
scroll to position [7230, 0]
click at [387, 409] on div "[PERSON_NAME]" at bounding box center [365, 415] width 170 height 22
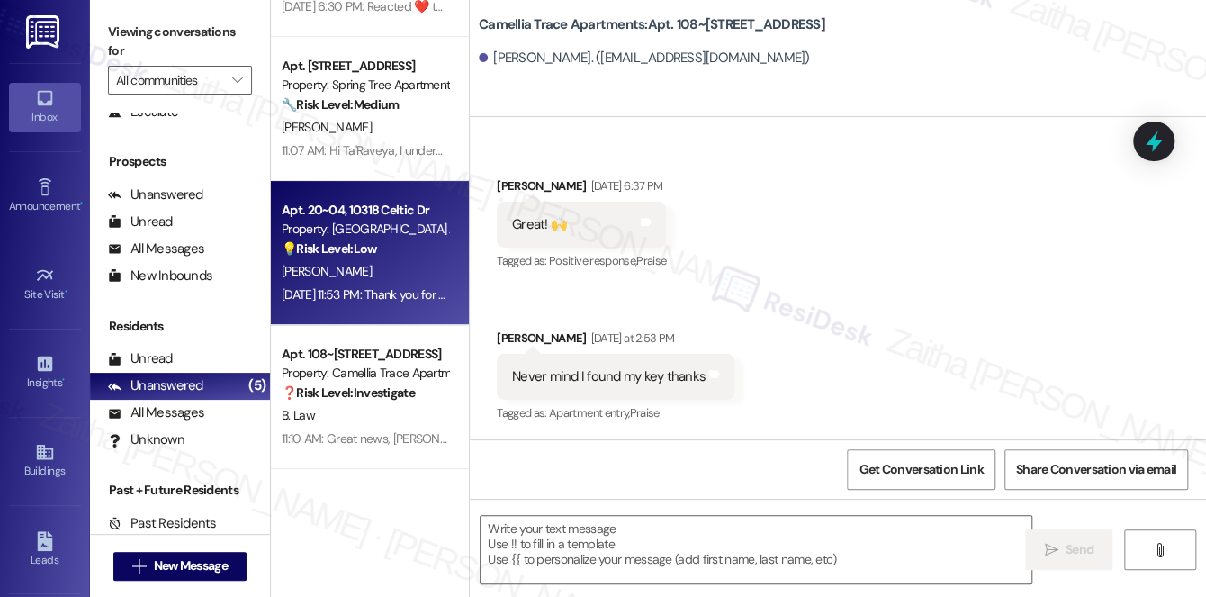
type textarea "Fetching suggested responses. Please feel free to read through the conversation…"
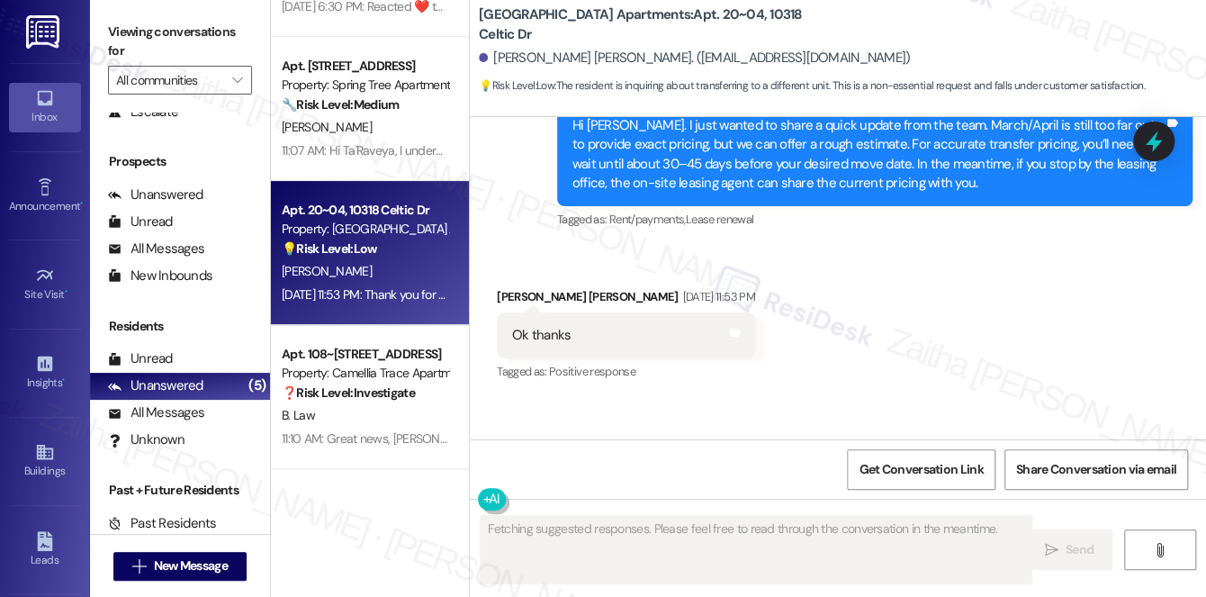
scroll to position [1200, 0]
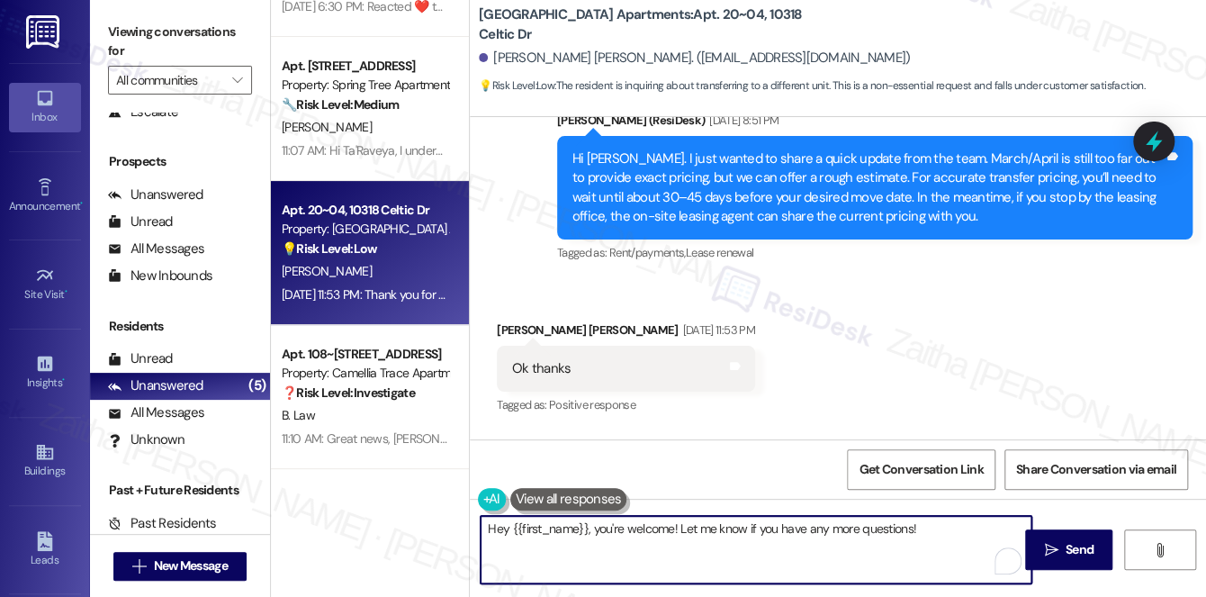
click at [506, 528] on textarea "Hey {{first_name}}, you're welcome! Let me know if you have any more questions!" at bounding box center [756, 549] width 551 height 67
type textarea "Hi {{first_name}}, you're welcome! Let me know if you have any more questions!"
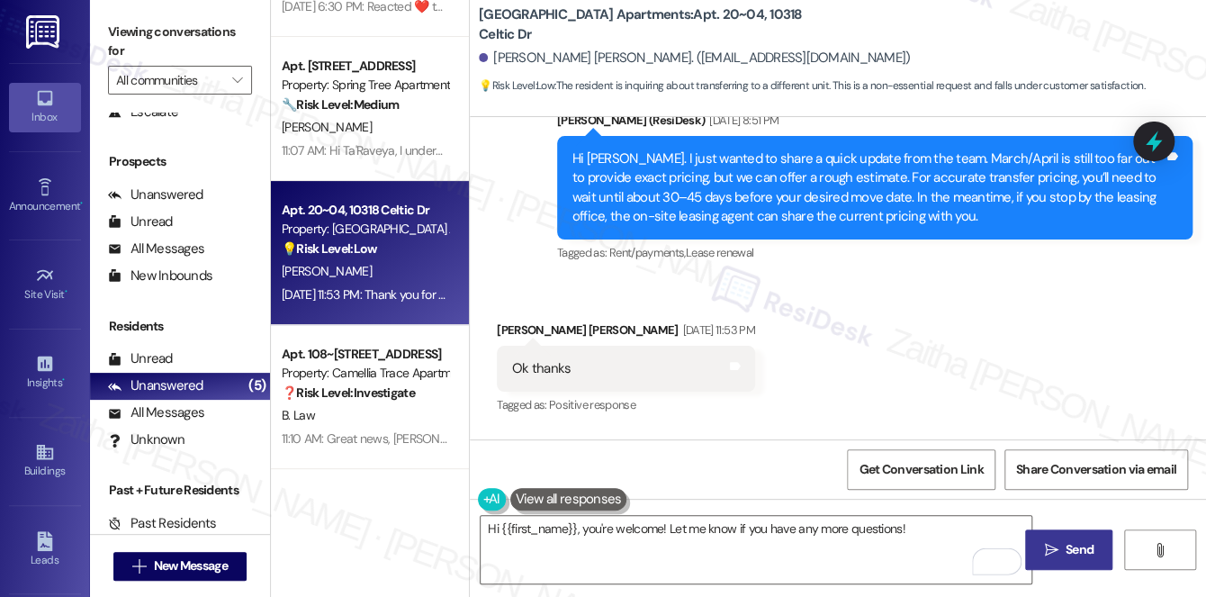
click at [1082, 553] on span "Send" at bounding box center [1080, 549] width 28 height 19
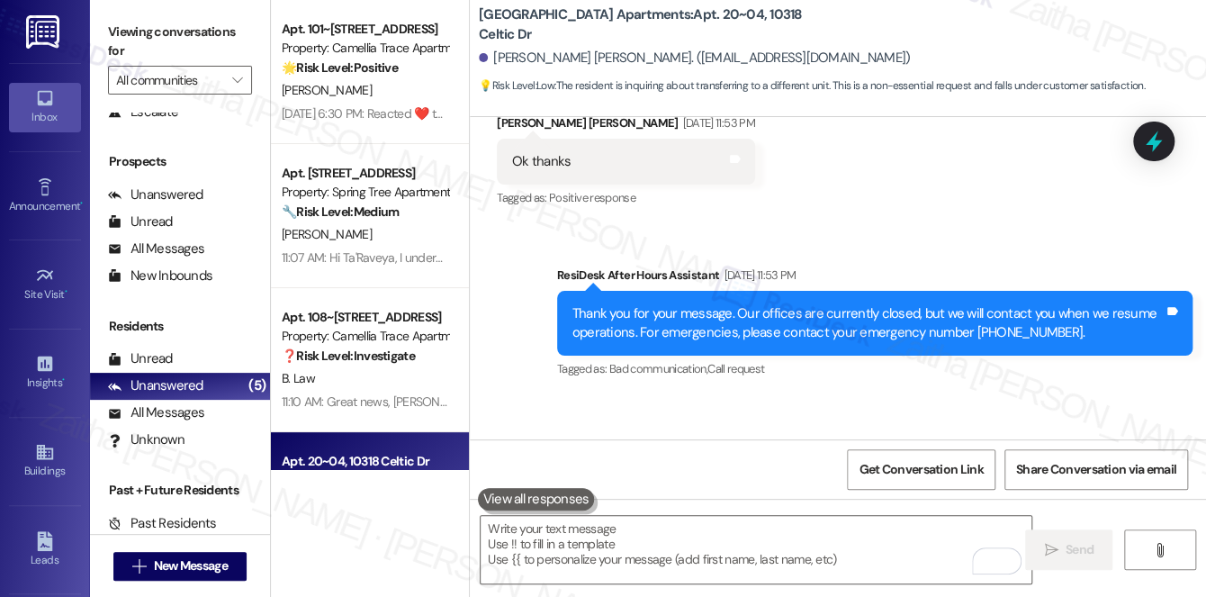
scroll to position [163, 0]
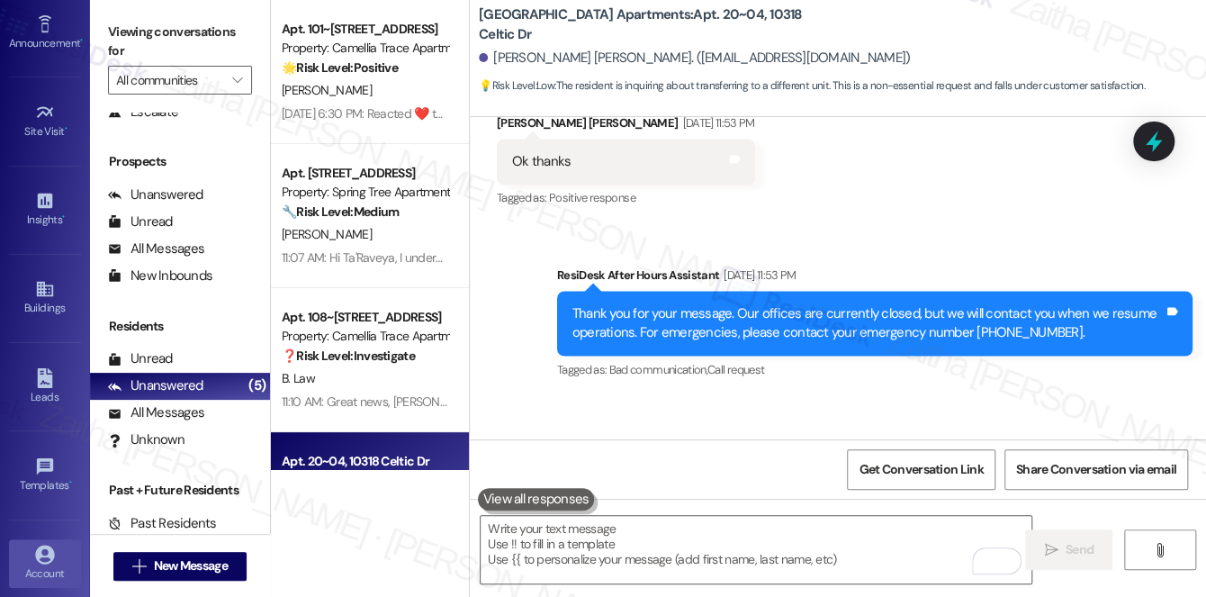
click at [53, 564] on div "Account" at bounding box center [45, 573] width 90 height 18
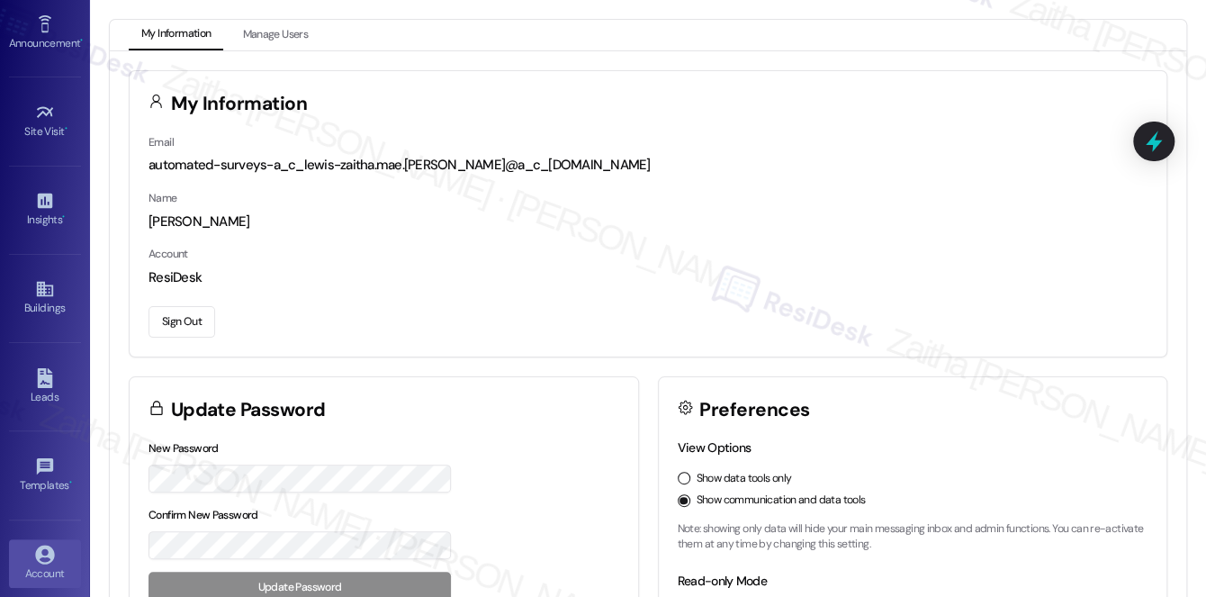
click at [182, 317] on button "Sign Out" at bounding box center [181, 321] width 67 height 31
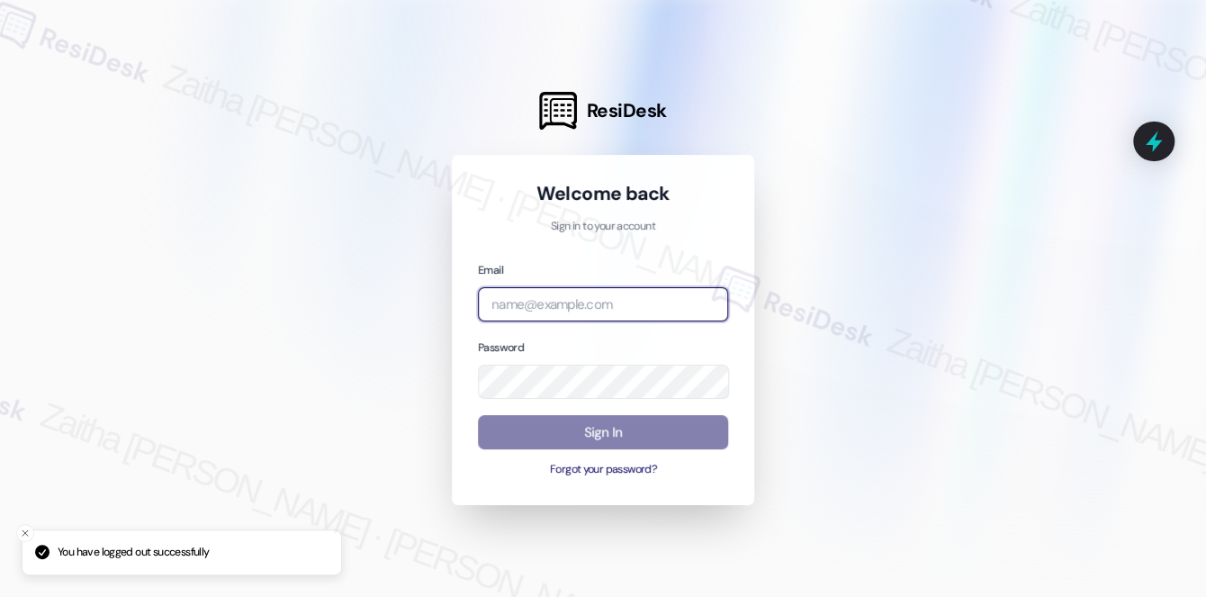
click at [526, 300] on input "email" at bounding box center [603, 304] width 250 height 35
type input "[EMAIL_ADDRESS][PERSON_NAME][DOMAIN_NAME]"
